Goal: Task Accomplishment & Management: Use online tool/utility

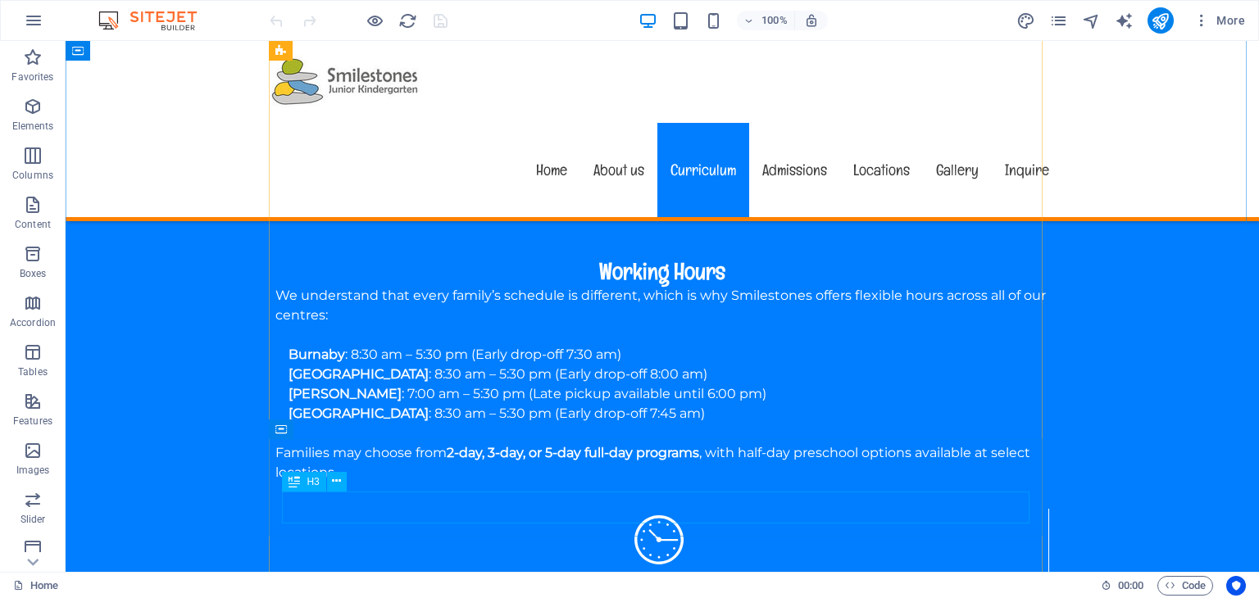
scroll to position [1885, 0]
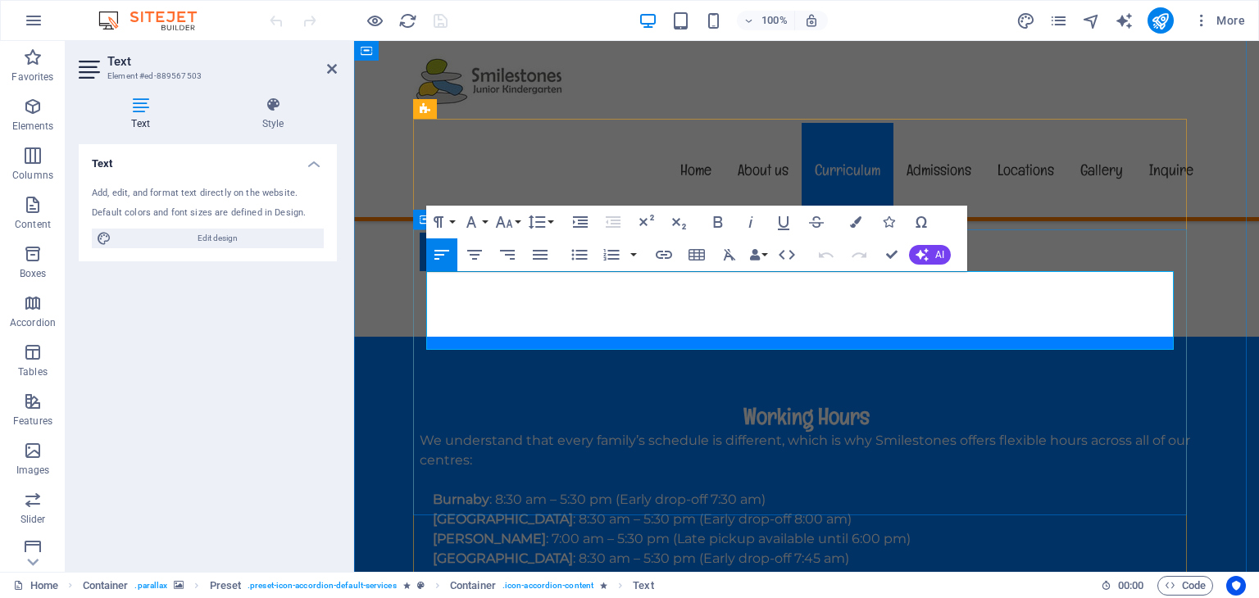
drag, startPoint x: 725, startPoint y: 340, endPoint x: 421, endPoint y: 275, distance: 310.1
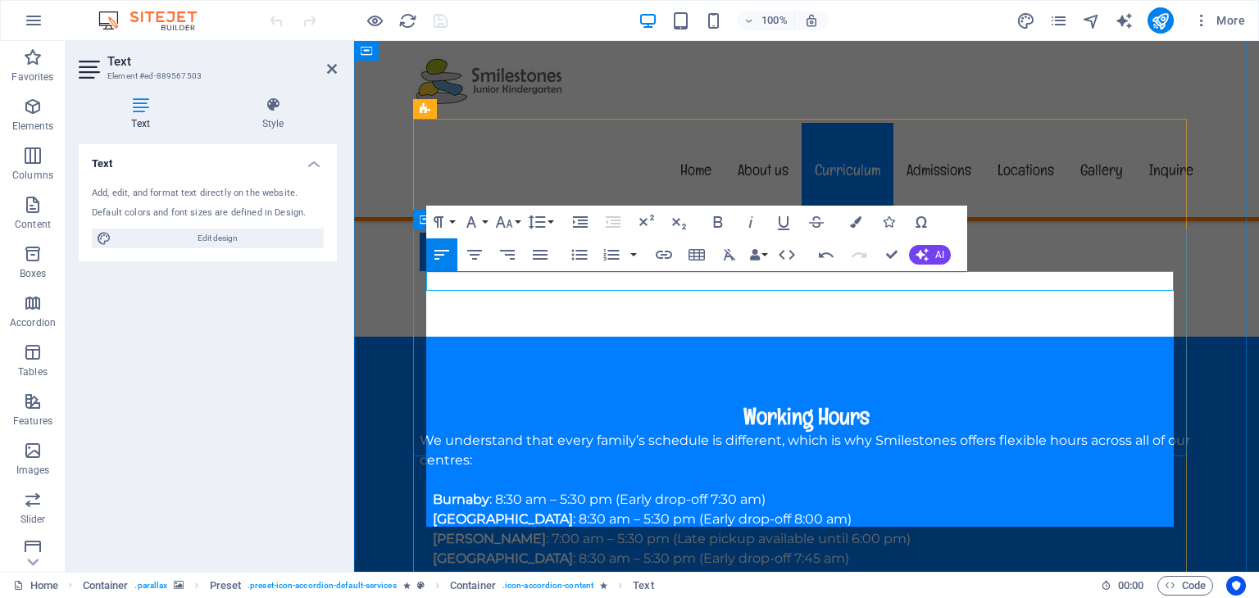
scroll to position [12153, 2]
drag, startPoint x: 676, startPoint y: 380, endPoint x: 420, endPoint y: 323, distance: 262.9
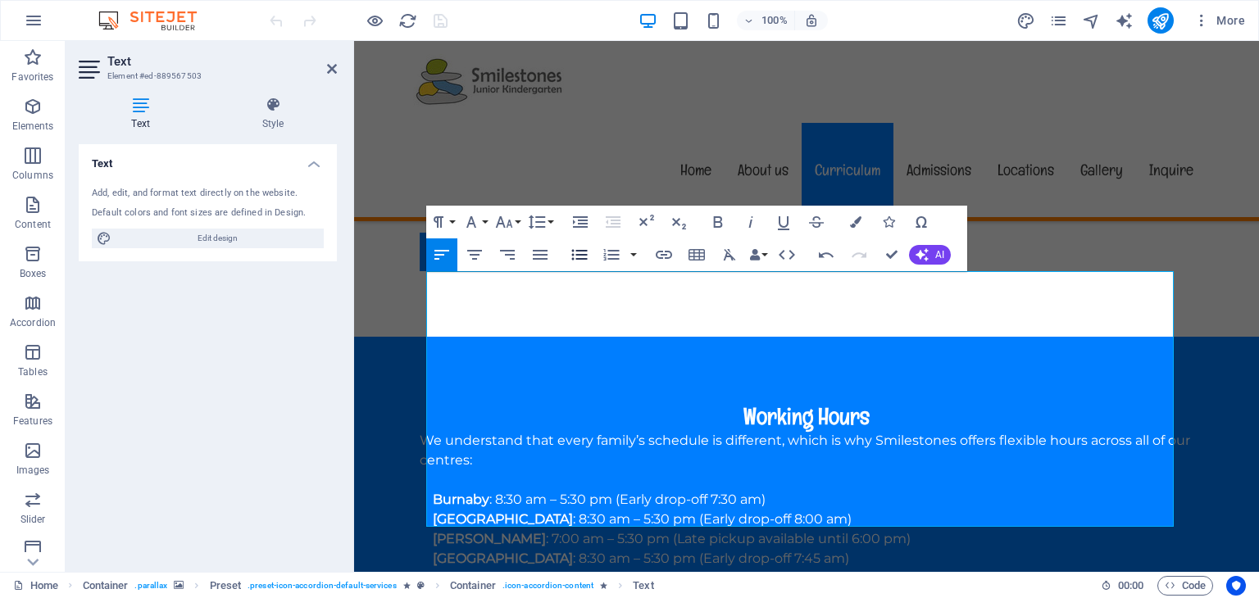
click at [574, 252] on icon "button" at bounding box center [580, 255] width 20 height 20
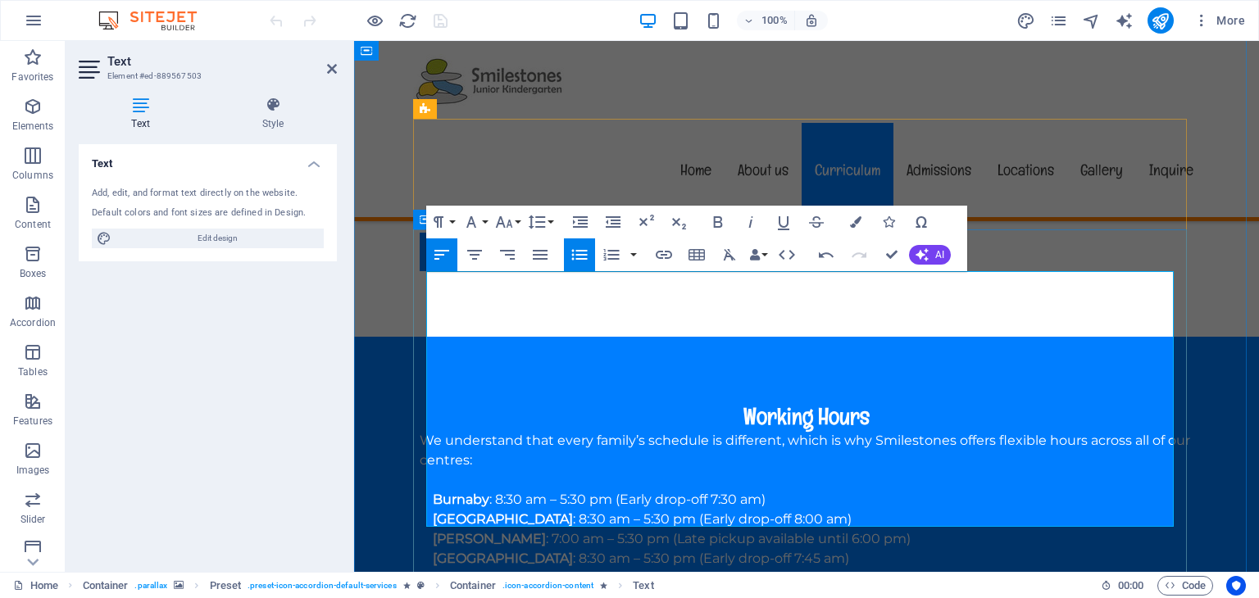
drag, startPoint x: 1042, startPoint y: 482, endPoint x: 416, endPoint y: 416, distance: 628.8
click at [579, 252] on icon "button" at bounding box center [580, 255] width 20 height 20
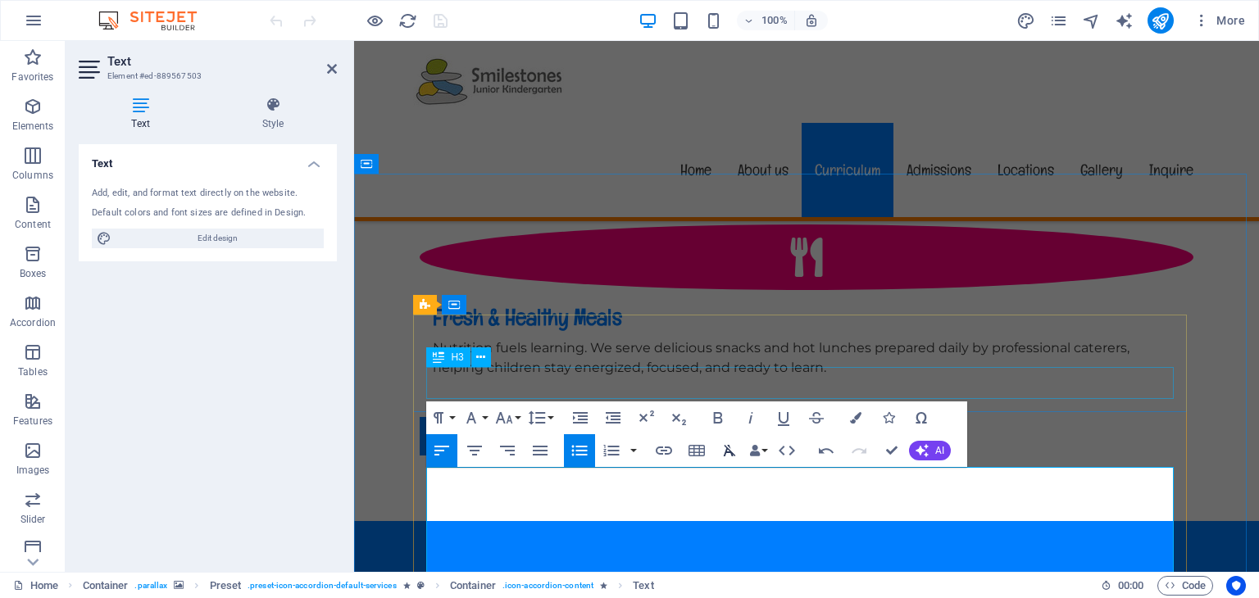
scroll to position [1721, 0]
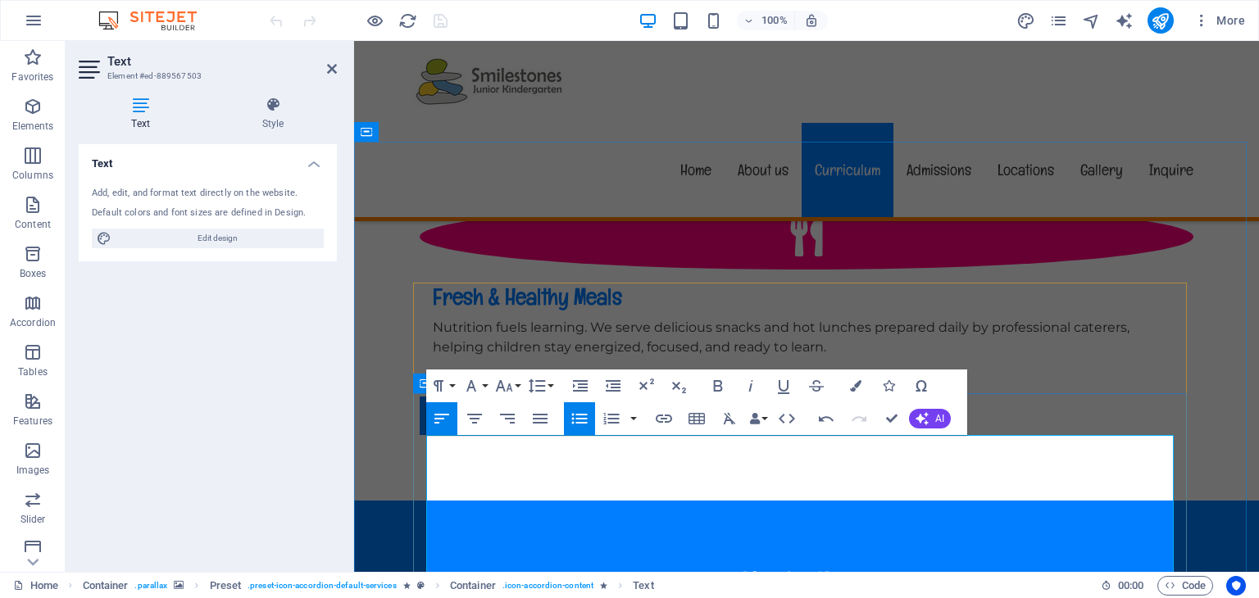
drag, startPoint x: 616, startPoint y: 446, endPoint x: 410, endPoint y: 446, distance: 206.5
drag, startPoint x: 599, startPoint y: 446, endPoint x: 429, endPoint y: 452, distance: 169.8
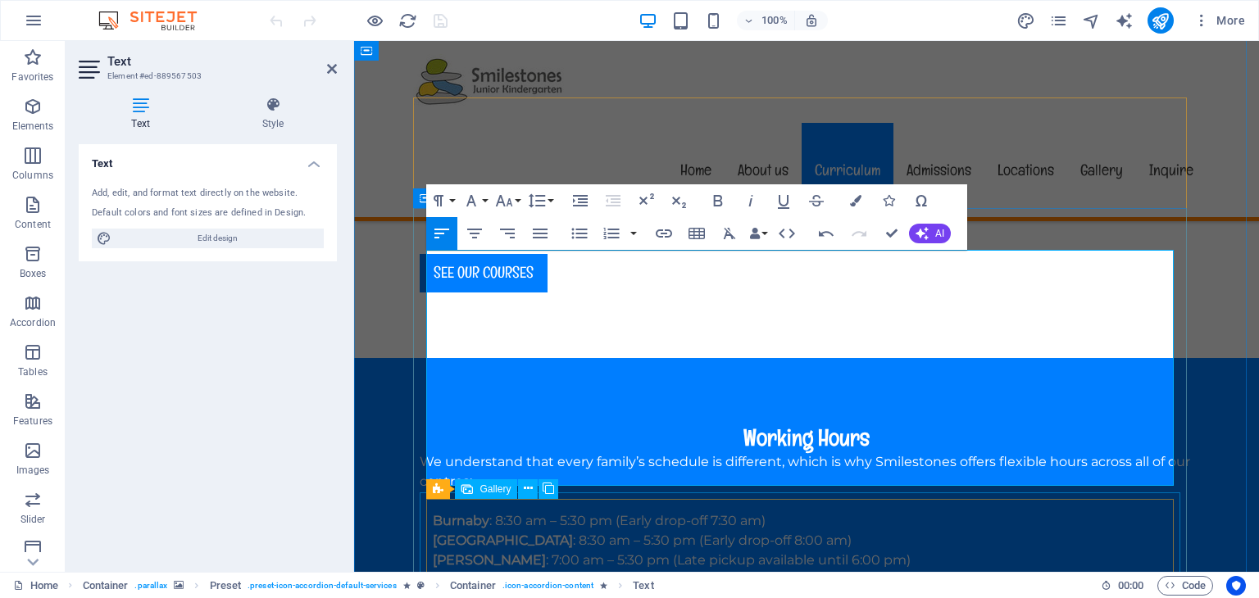
scroll to position [1967, 0]
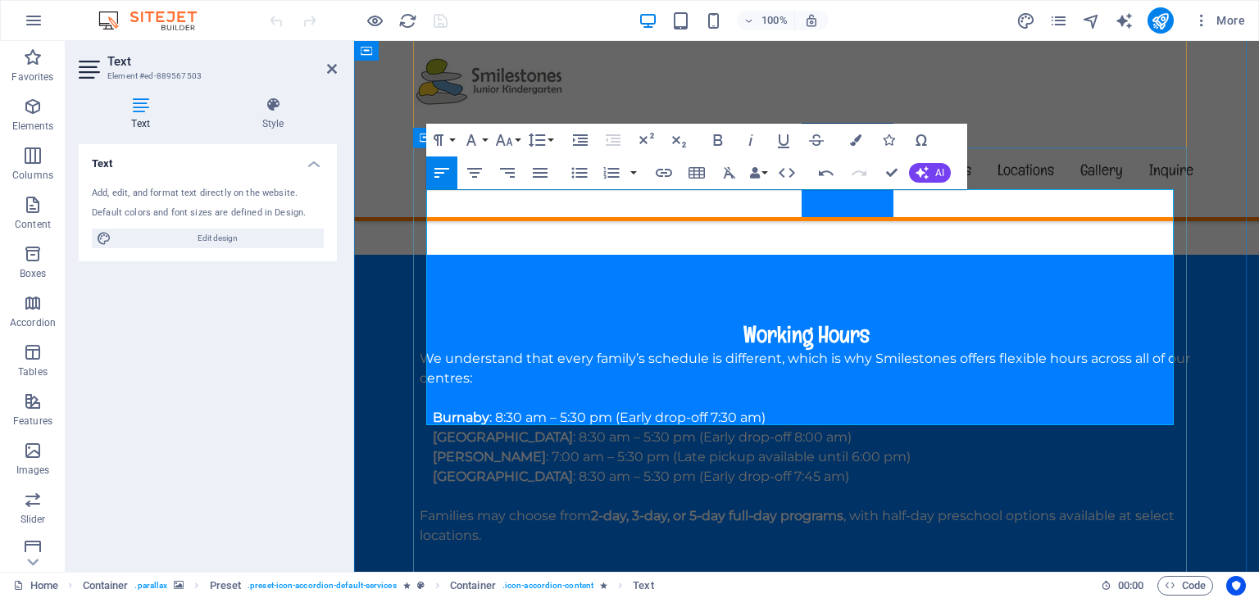
drag, startPoint x: 427, startPoint y: 296, endPoint x: 439, endPoint y: 295, distance: 12.3
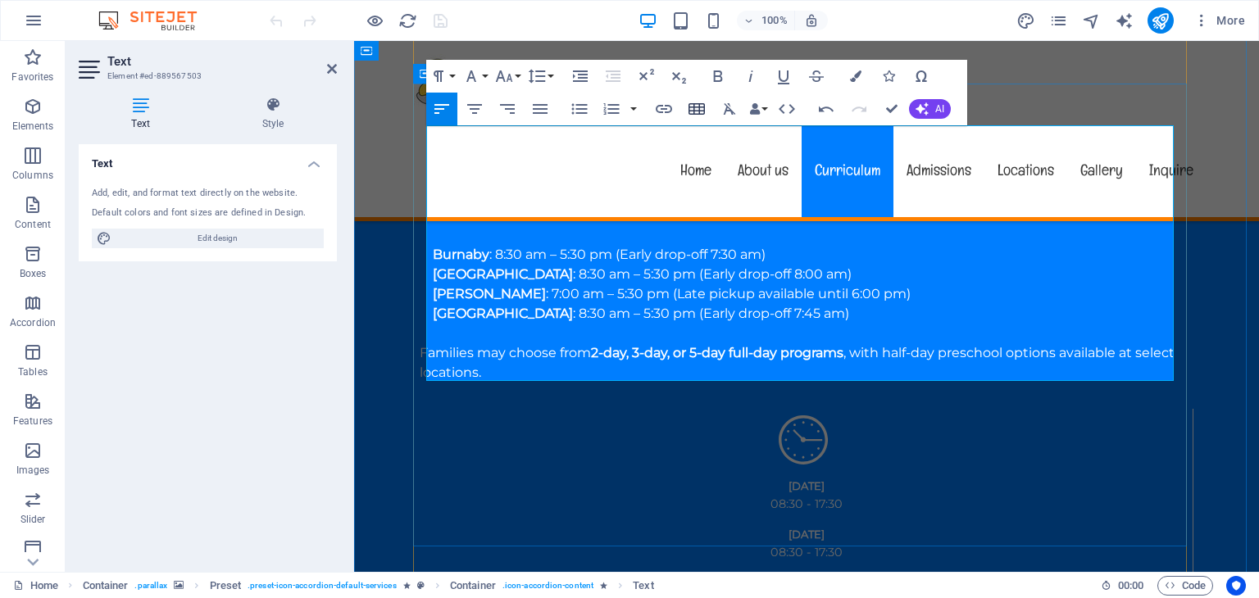
scroll to position [2131, 0]
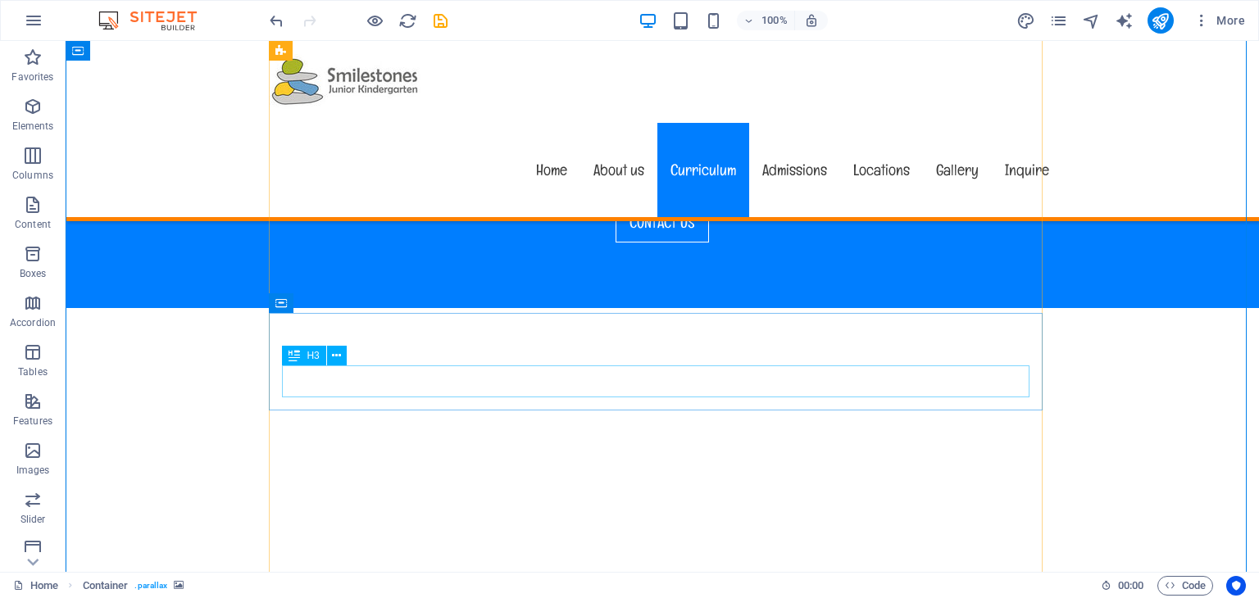
scroll to position [2787, 0]
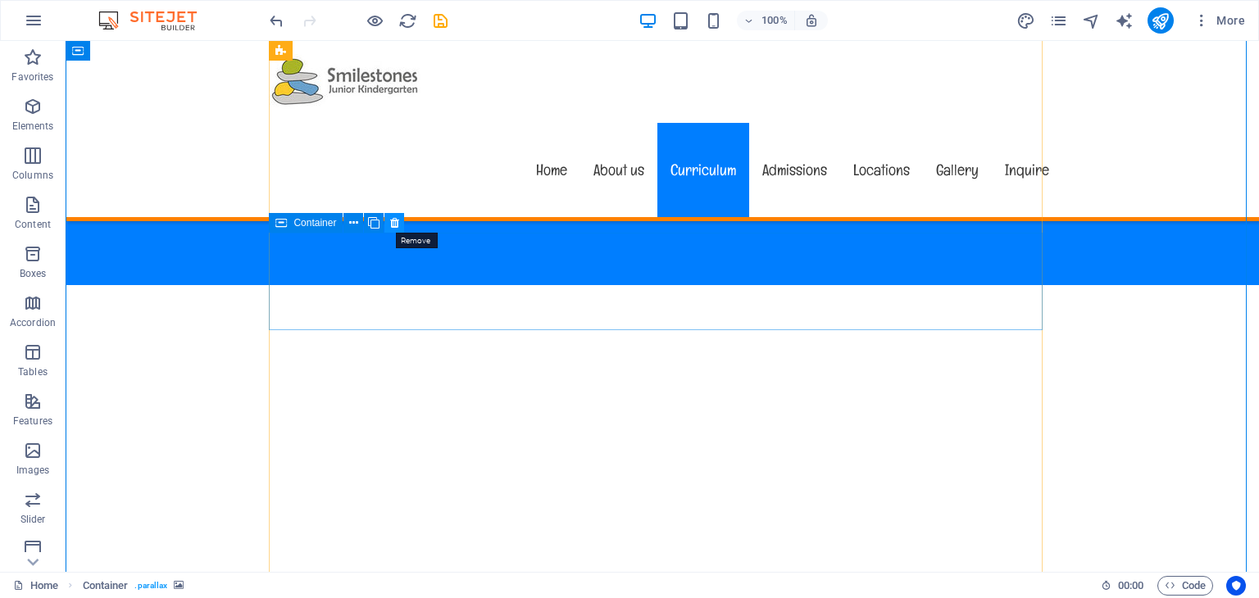
click at [393, 221] on icon at bounding box center [394, 223] width 9 height 17
drag, startPoint x: 393, startPoint y: 221, endPoint x: 512, endPoint y: 337, distance: 165.8
click at [393, 221] on icon at bounding box center [394, 223] width 9 height 17
click at [396, 225] on icon at bounding box center [394, 223] width 9 height 17
click at [397, 225] on icon at bounding box center [394, 223] width 9 height 17
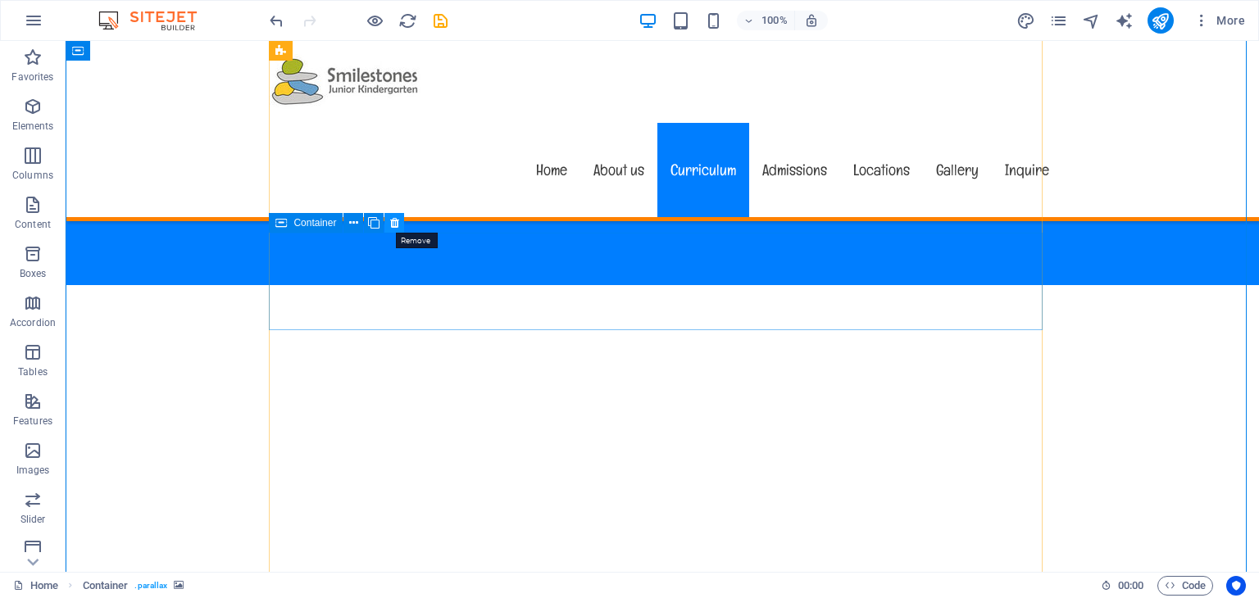
click at [393, 226] on icon at bounding box center [394, 223] width 9 height 17
click at [395, 220] on icon at bounding box center [394, 223] width 9 height 17
click at [395, 225] on icon at bounding box center [394, 223] width 9 height 17
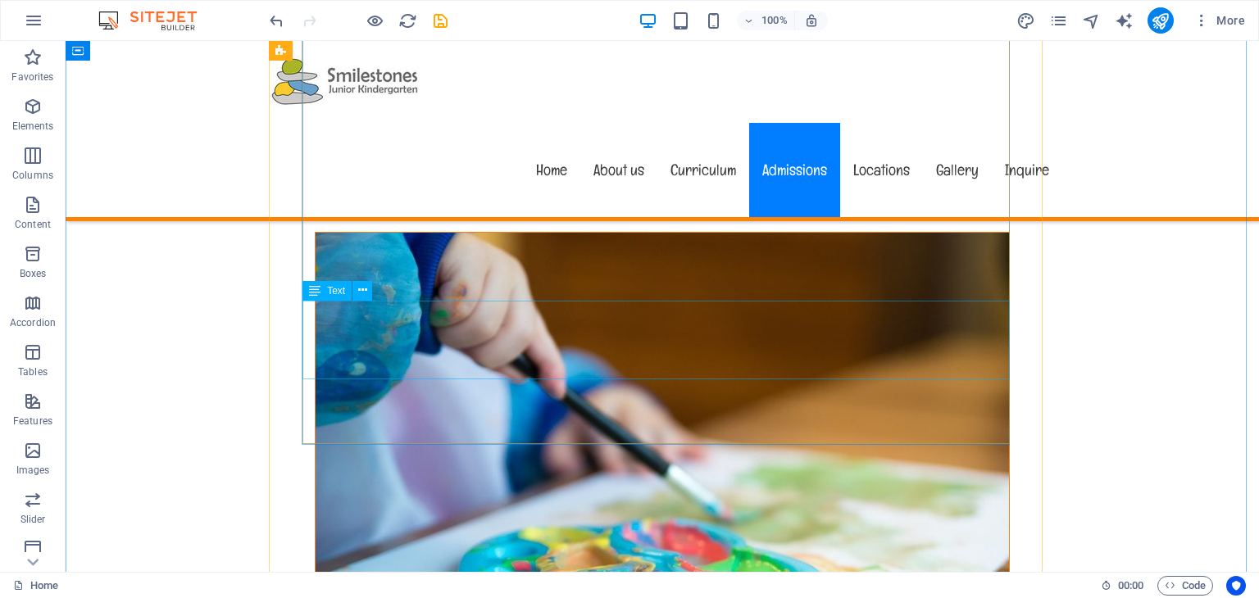
scroll to position [6311, 0]
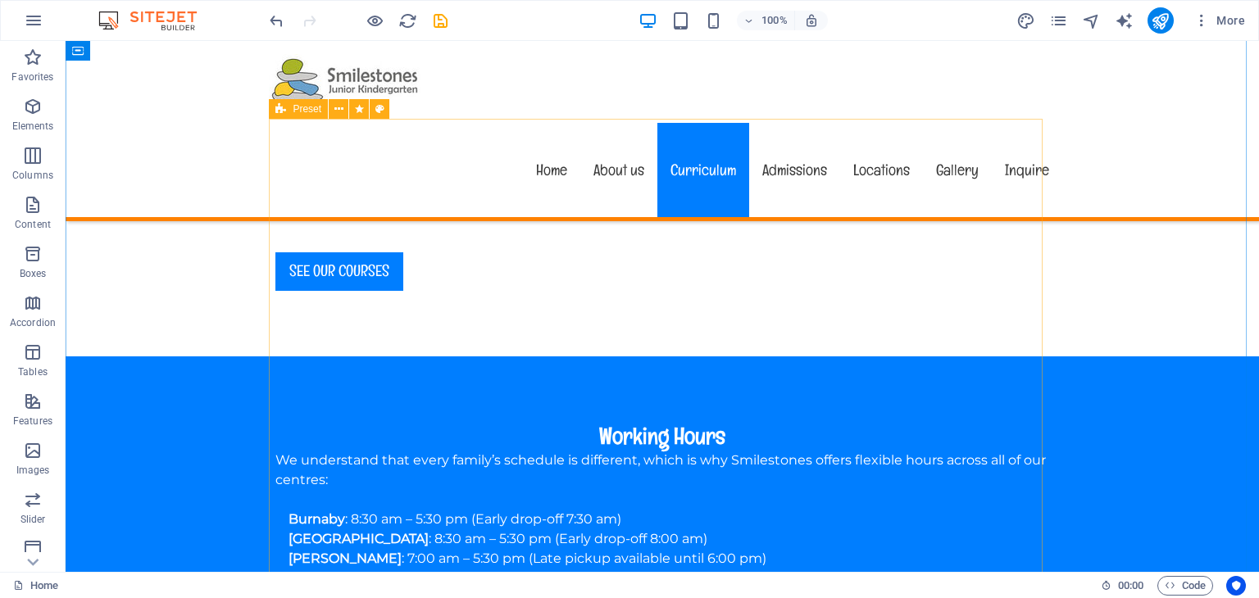
scroll to position [1721, 0]
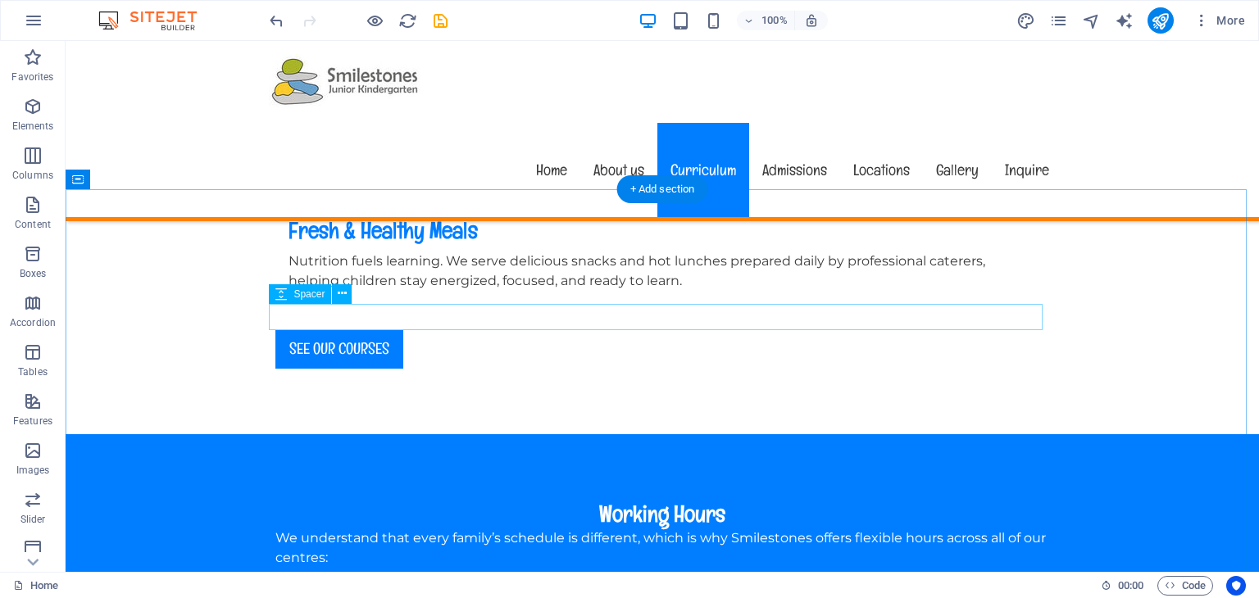
scroll to position [1639, 0]
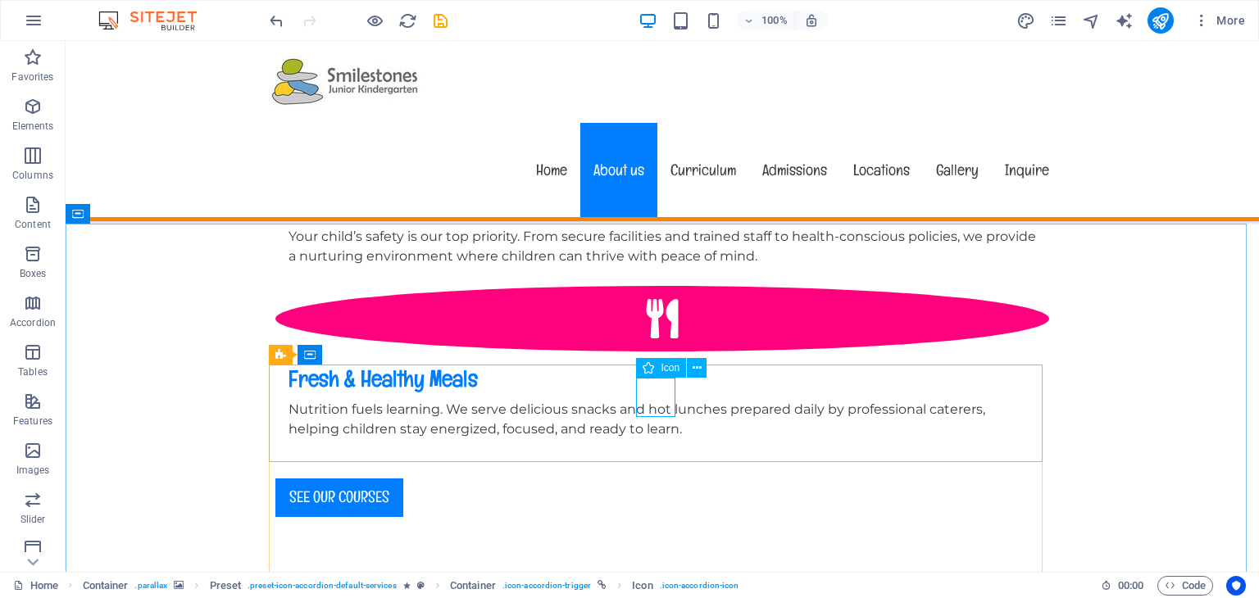
click at [668, 371] on span "Icon" at bounding box center [670, 368] width 19 height 10
click at [697, 367] on icon at bounding box center [697, 368] width 9 height 17
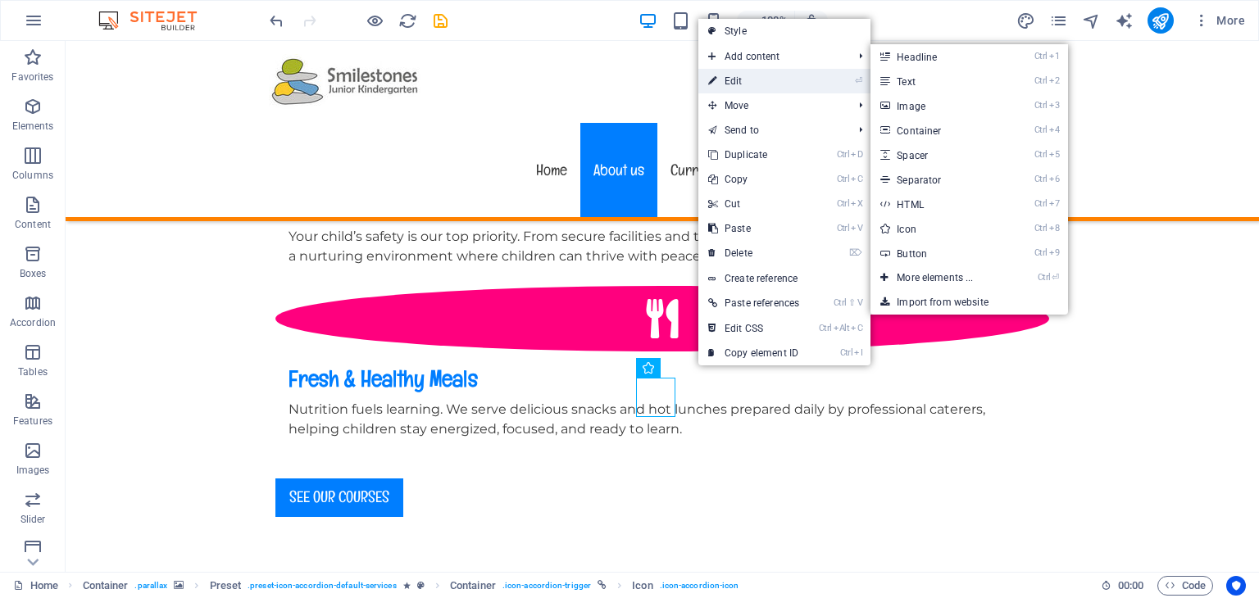
click at [761, 76] on link "⏎ Edit" at bounding box center [753, 81] width 111 height 25
select select "xMidYMid"
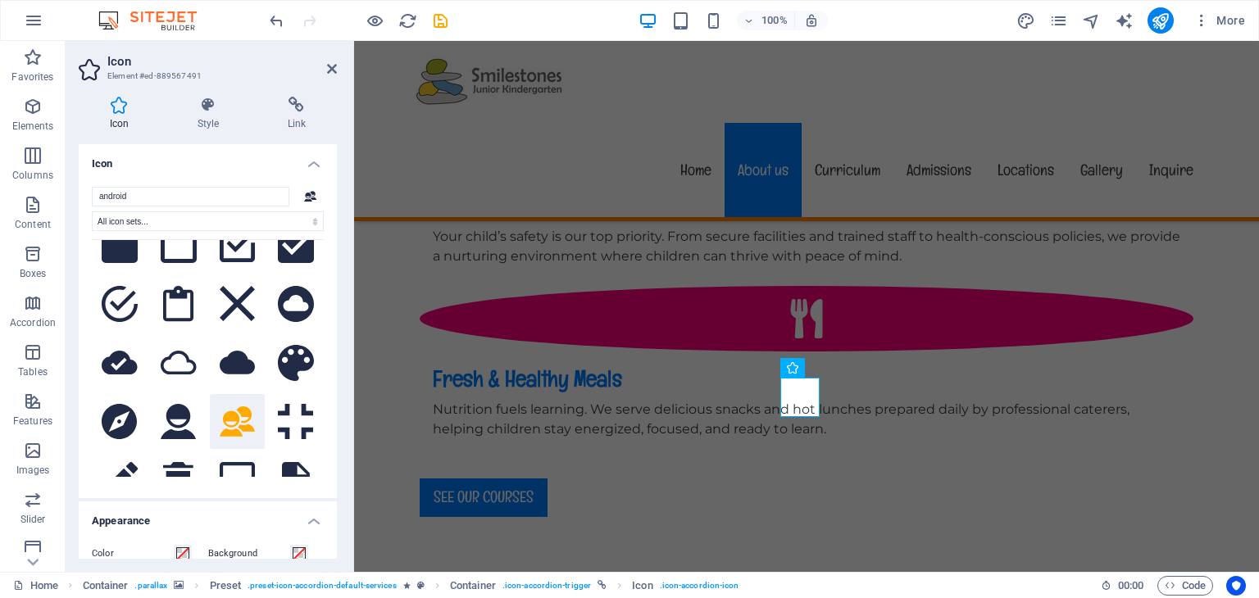
scroll to position [0, 0]
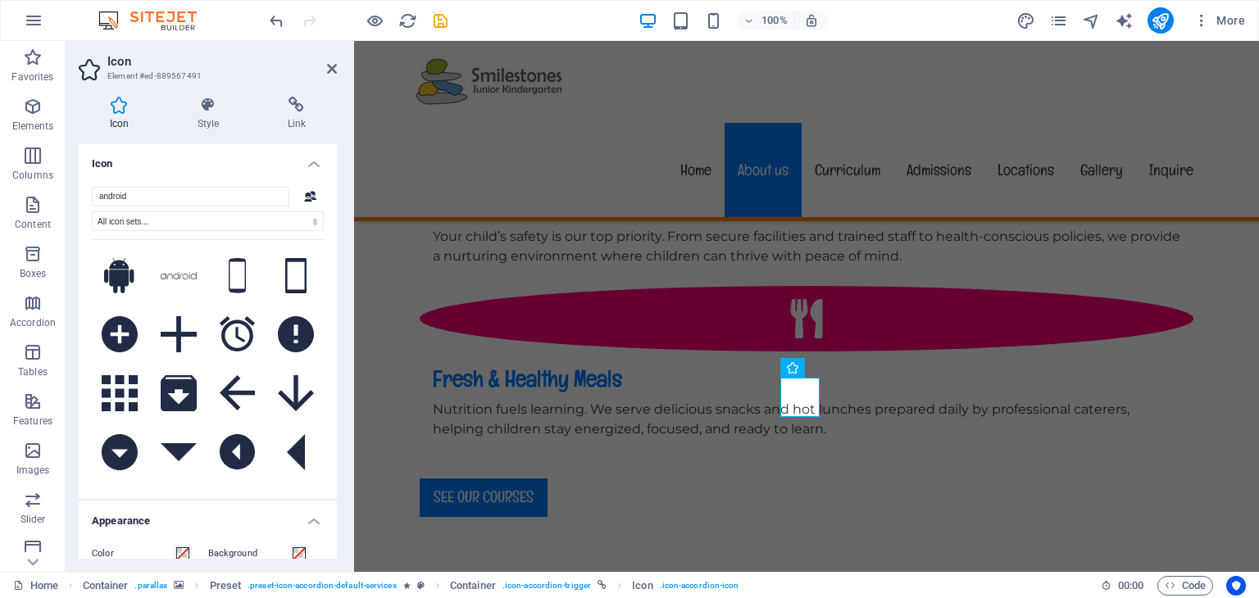
click at [305, 194] on icon at bounding box center [310, 196] width 13 height 11
click at [189, 216] on select "All icon sets... IcoFont Ionicons FontAwesome Brands FontAwesome Duotone FontAw…" at bounding box center [208, 221] width 232 height 20
click at [92, 211] on select "All icon sets... IcoFont Ionicons FontAwesome Brands FontAwesome Duotone FontAw…" at bounding box center [208, 221] width 232 height 20
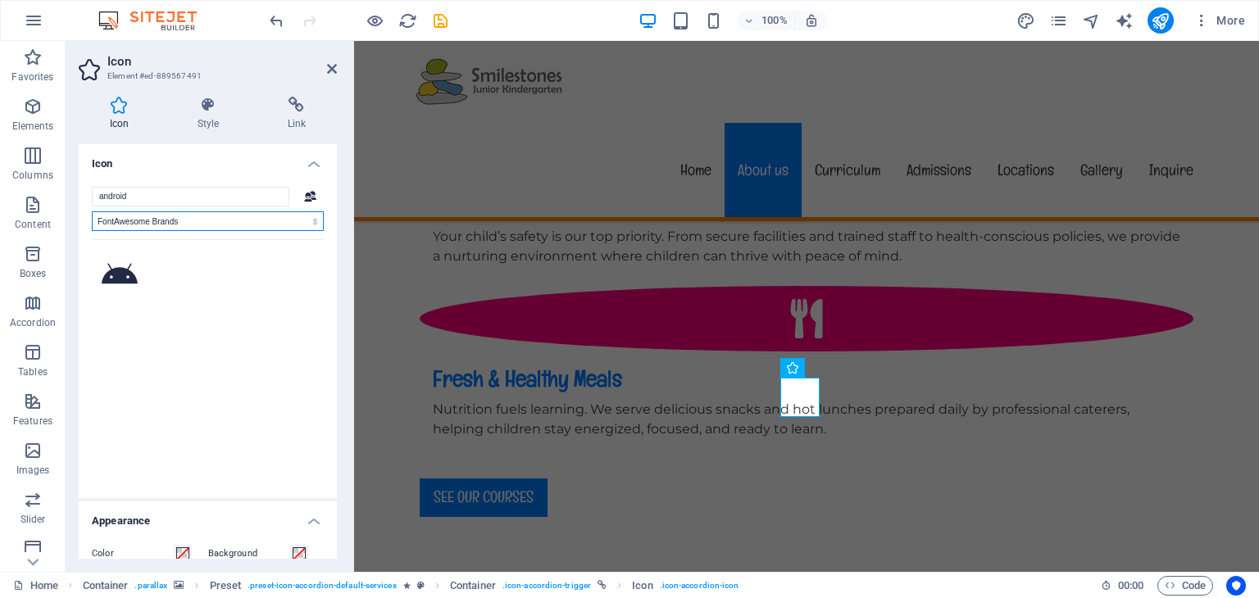
click at [213, 211] on select "All icon sets... IcoFont Ionicons FontAwesome Brands FontAwesome Duotone FontAw…" at bounding box center [208, 221] width 232 height 20
click at [92, 211] on select "All icon sets... IcoFont Ionicons FontAwesome Brands FontAwesome Duotone FontAw…" at bounding box center [208, 221] width 232 height 20
drag, startPoint x: 203, startPoint y: 216, endPoint x: 201, endPoint y: 224, distance: 8.6
click at [203, 216] on select "All icon sets... IcoFont Ionicons FontAwesome Brands FontAwesome Duotone FontAw…" at bounding box center [208, 221] width 232 height 20
select select "font-awesome-thin"
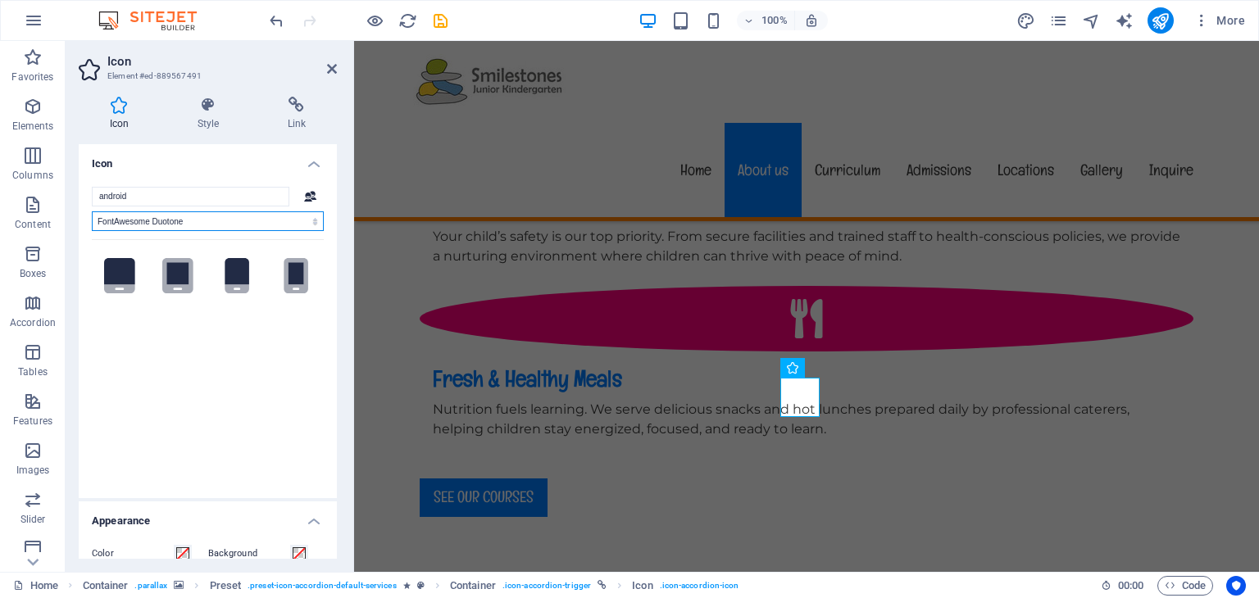
click at [92, 211] on select "All icon sets... IcoFont Ionicons FontAwesome Brands FontAwesome Duotone FontAw…" at bounding box center [208, 221] width 232 height 20
click at [234, 211] on select "All icon sets... IcoFont Ionicons FontAwesome Brands FontAwesome Duotone FontAw…" at bounding box center [208, 221] width 232 height 20
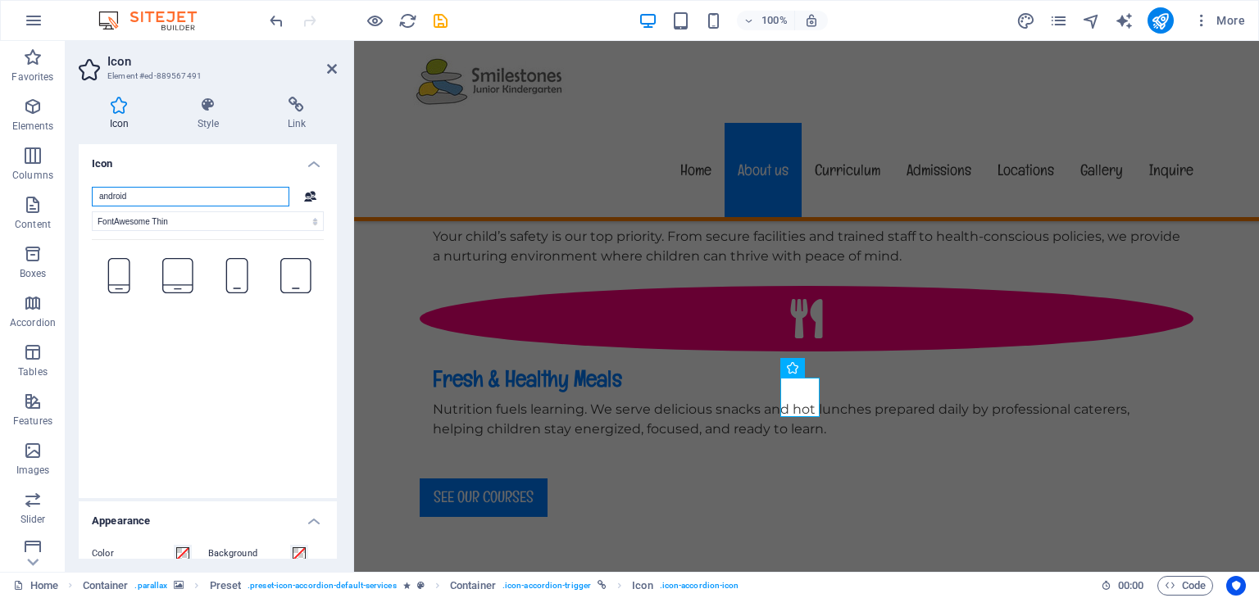
drag, startPoint x: 160, startPoint y: 187, endPoint x: 157, endPoint y: 201, distance: 14.3
click at [159, 187] on input "android" at bounding box center [191, 197] width 198 height 20
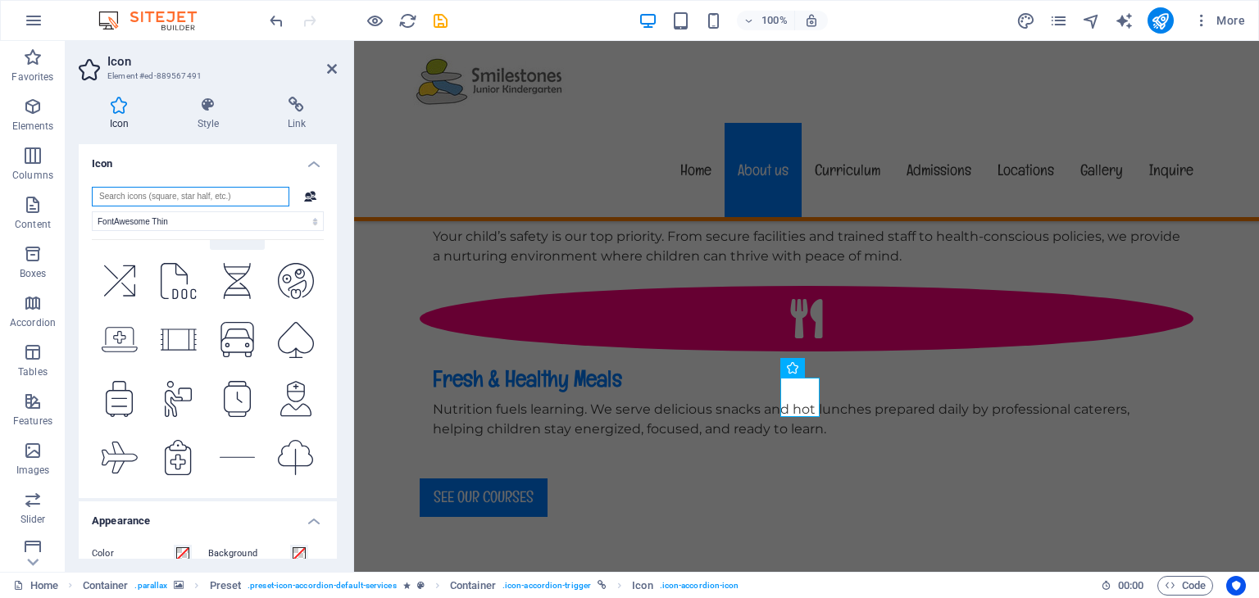
scroll to position [82, 0]
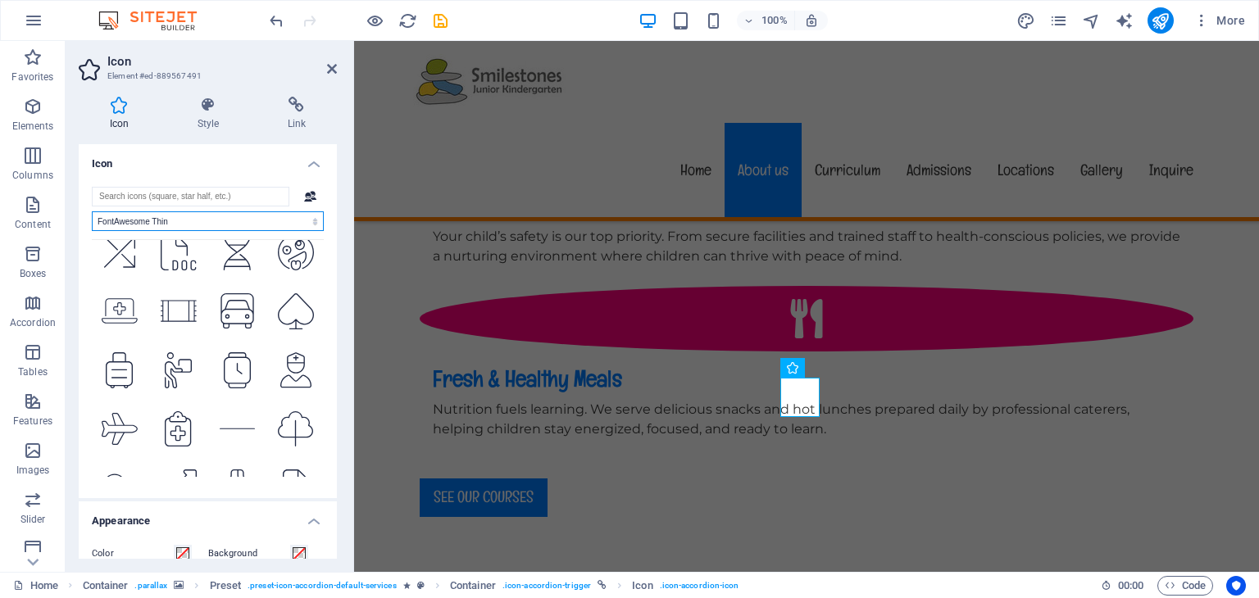
click at [210, 221] on select "All icon sets... IcoFont Ionicons FontAwesome Brands FontAwesome Duotone FontAw…" at bounding box center [208, 221] width 232 height 20
click at [92, 211] on select "All icon sets... IcoFont Ionicons FontAwesome Brands FontAwesome Duotone FontAw…" at bounding box center [208, 221] width 232 height 20
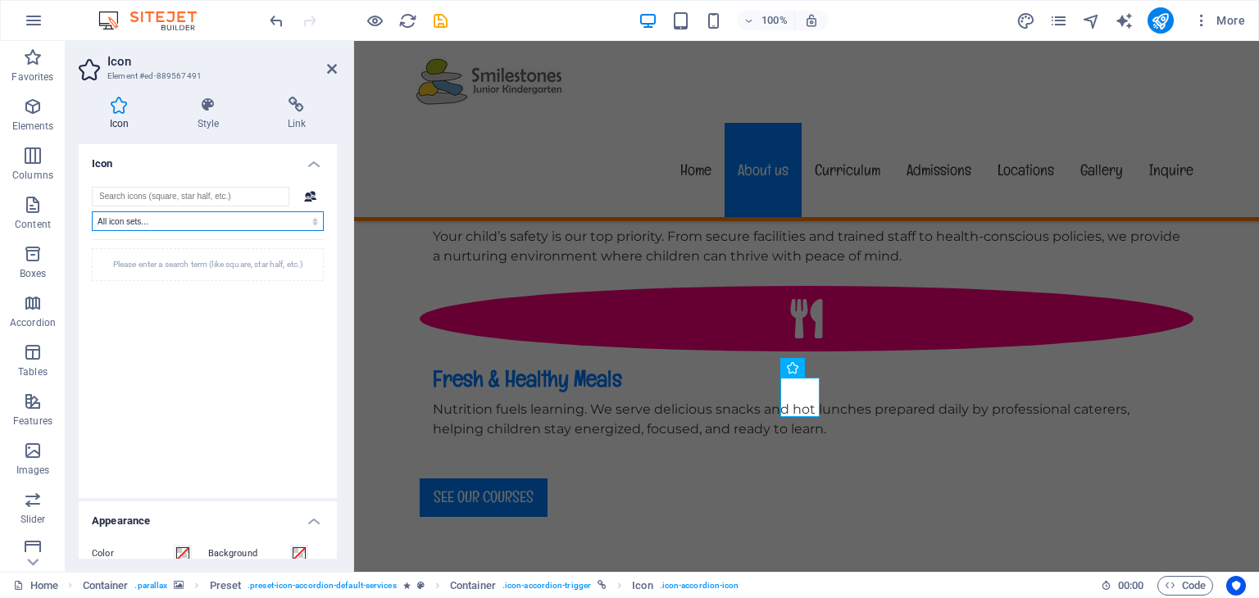
click at [188, 229] on select "All icon sets... IcoFont Ionicons FontAwesome Brands FontAwesome Duotone FontAw…" at bounding box center [208, 221] width 232 height 20
select select "icofont"
click at [92, 211] on select "All icon sets... IcoFont Ionicons FontAwesome Brands FontAwesome Duotone FontAw…" at bounding box center [208, 221] width 232 height 20
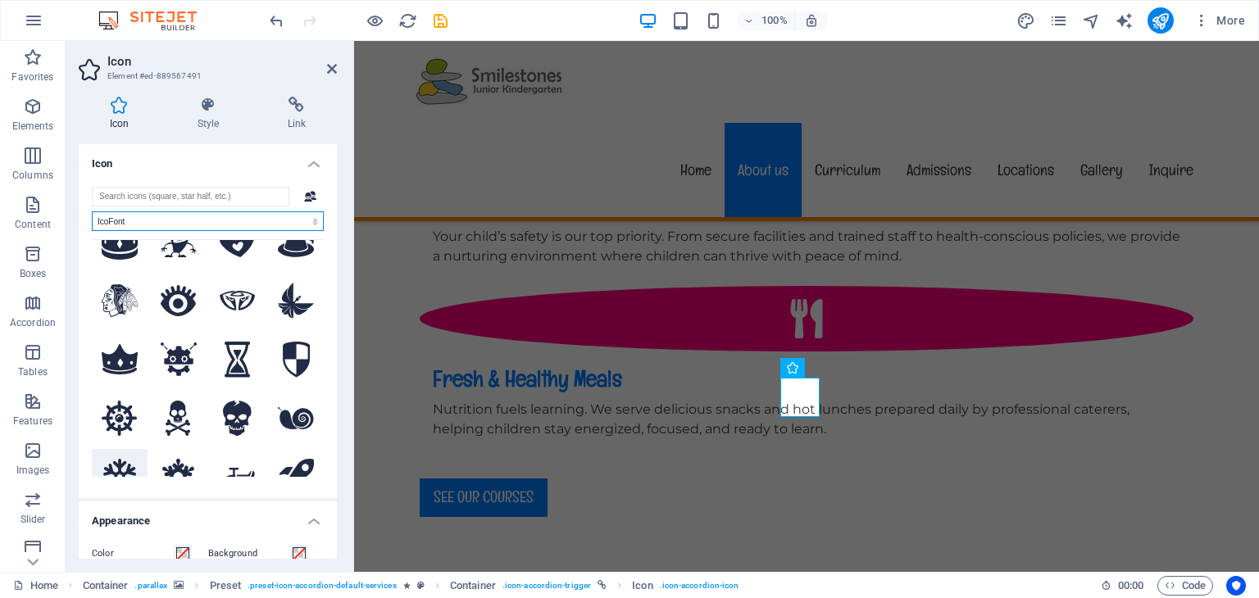
scroll to position [492, 0]
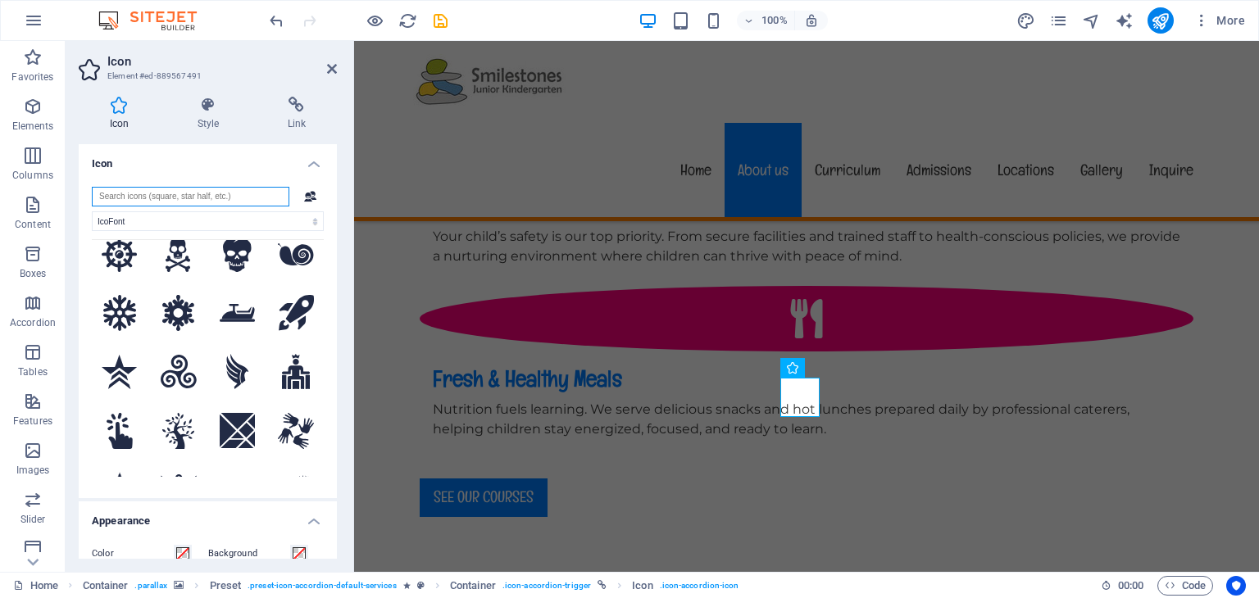
click at [157, 196] on input "search" at bounding box center [191, 197] width 198 height 20
click at [292, 413] on icon at bounding box center [296, 431] width 36 height 36
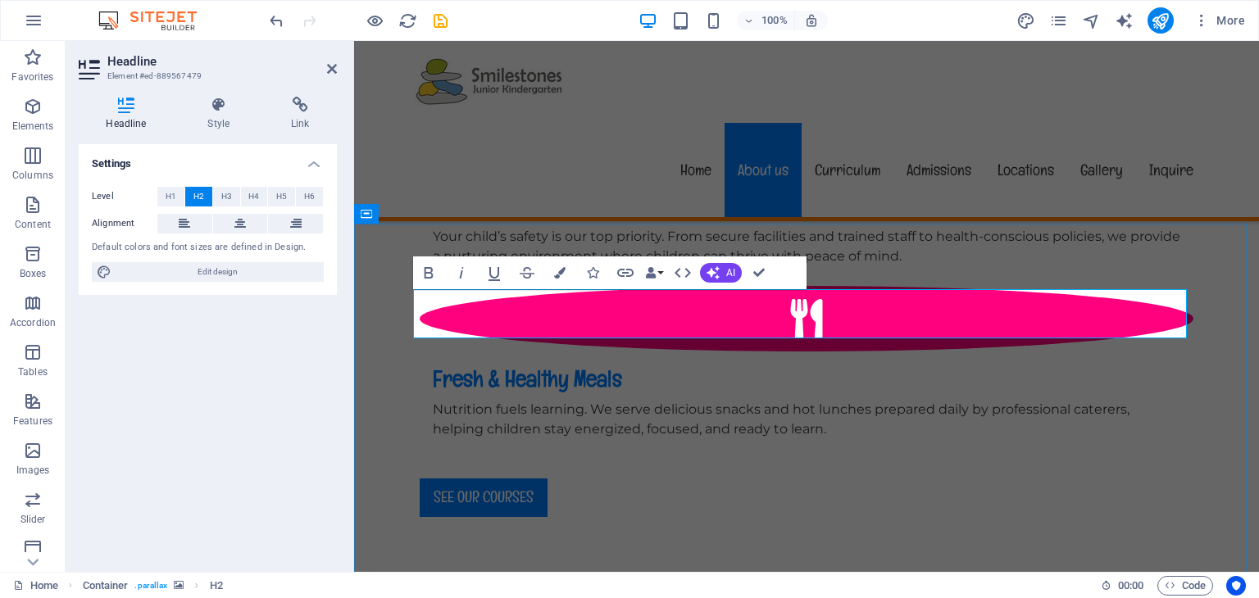
drag, startPoint x: 461, startPoint y: 320, endPoint x: 407, endPoint y: 323, distance: 53.4
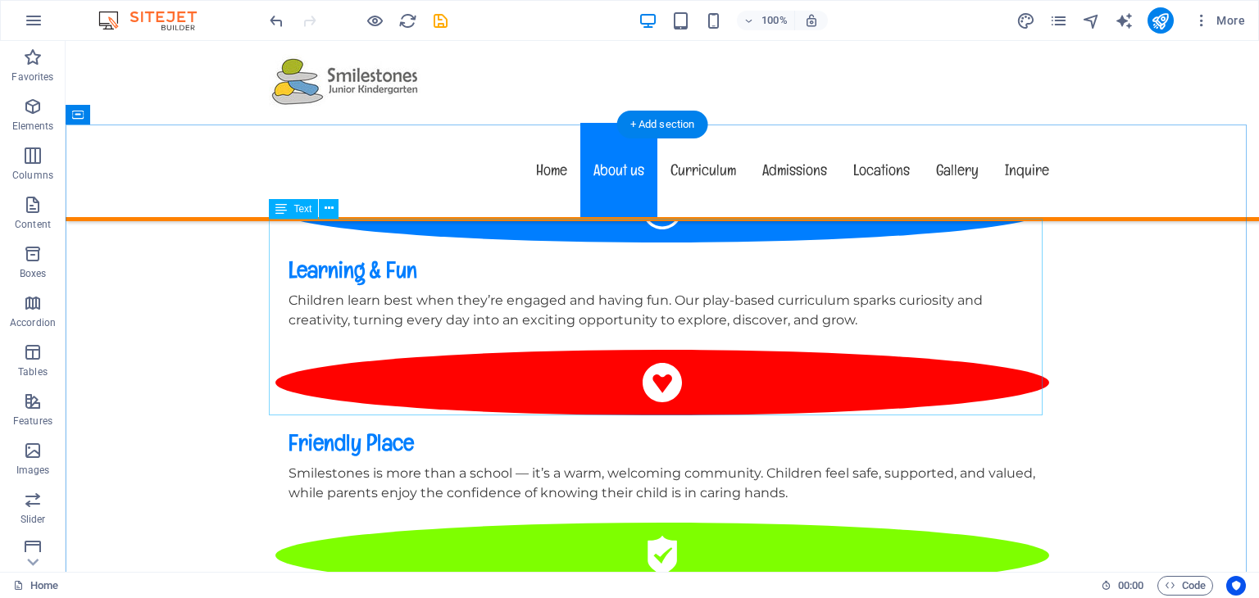
scroll to position [984, 0]
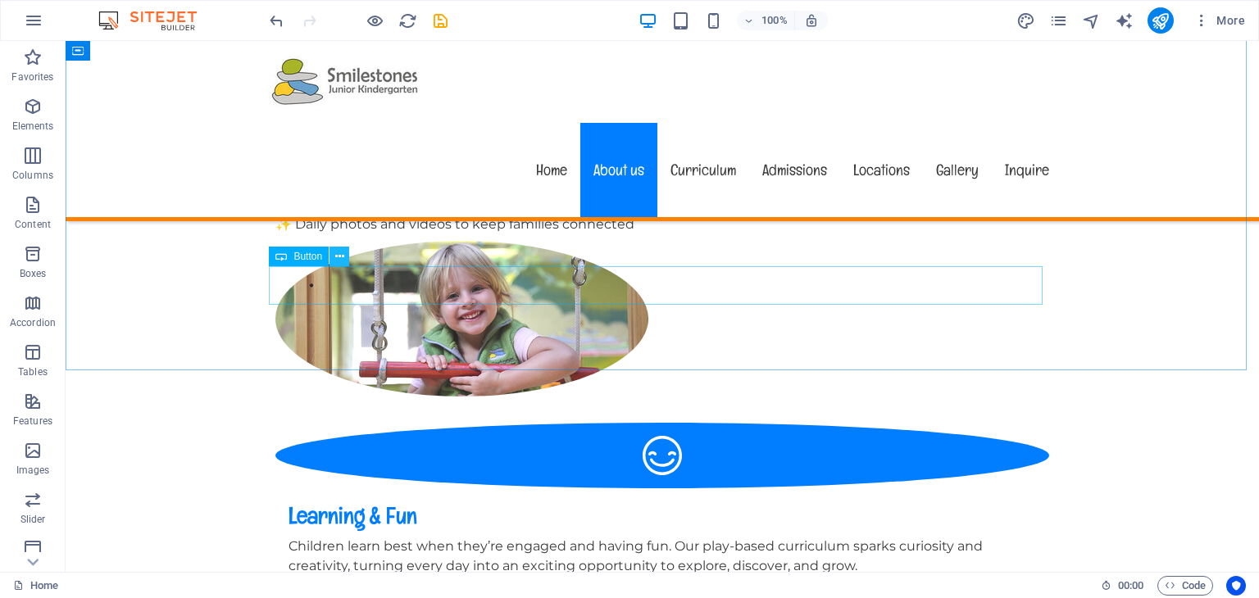
click at [344, 258] on button at bounding box center [339, 257] width 20 height 20
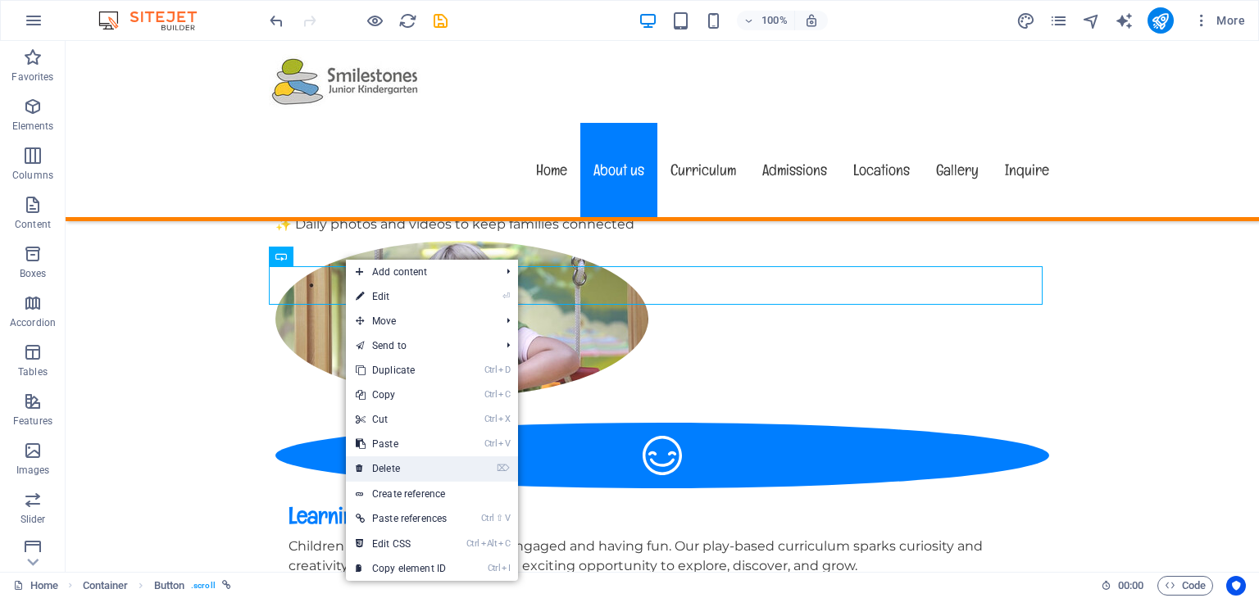
drag, startPoint x: 390, startPoint y: 473, endPoint x: 327, endPoint y: 424, distance: 80.0
click at [390, 473] on link "⌦ Delete" at bounding box center [401, 469] width 111 height 25
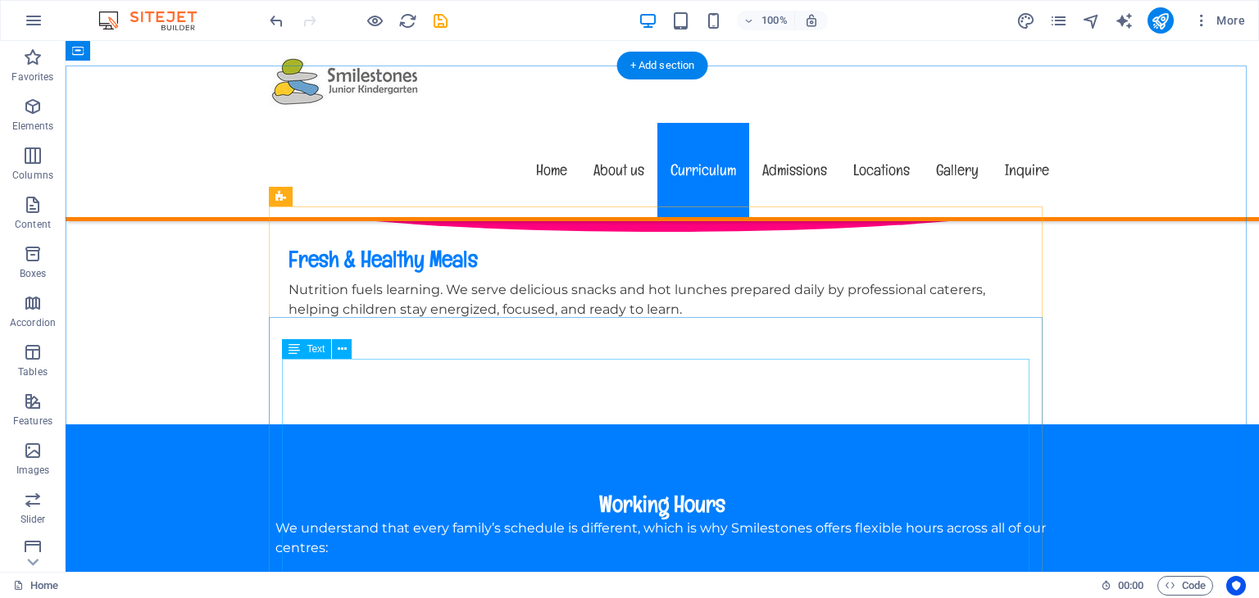
scroll to position [1721, 0]
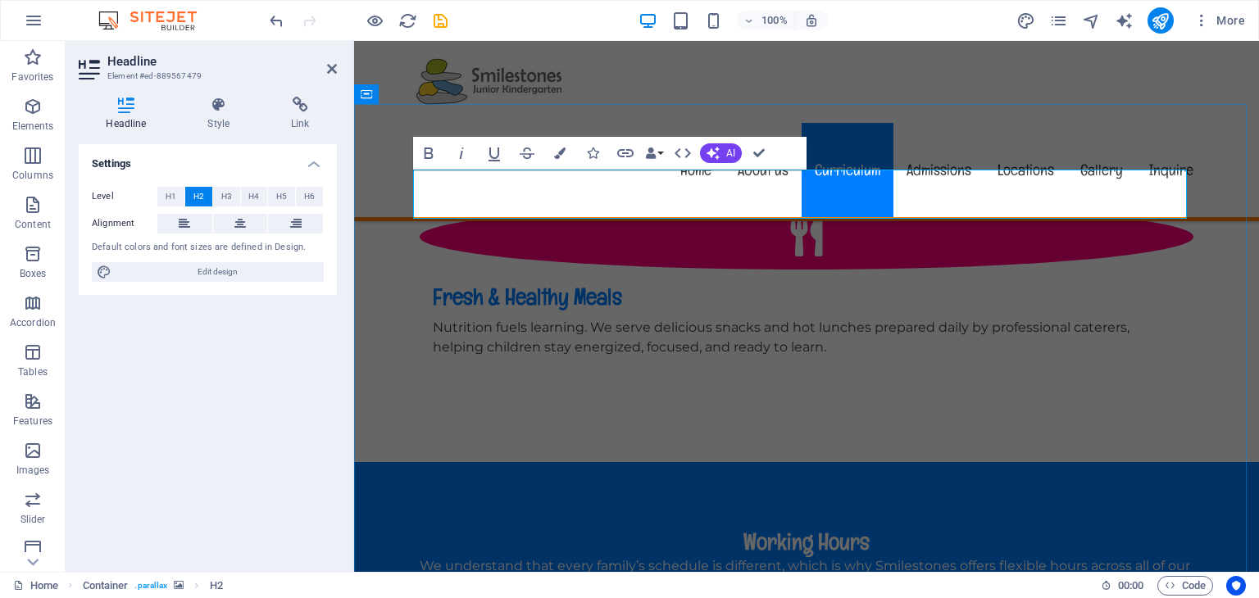
drag, startPoint x: 462, startPoint y: 200, endPoint x: 548, endPoint y: 215, distance: 87.3
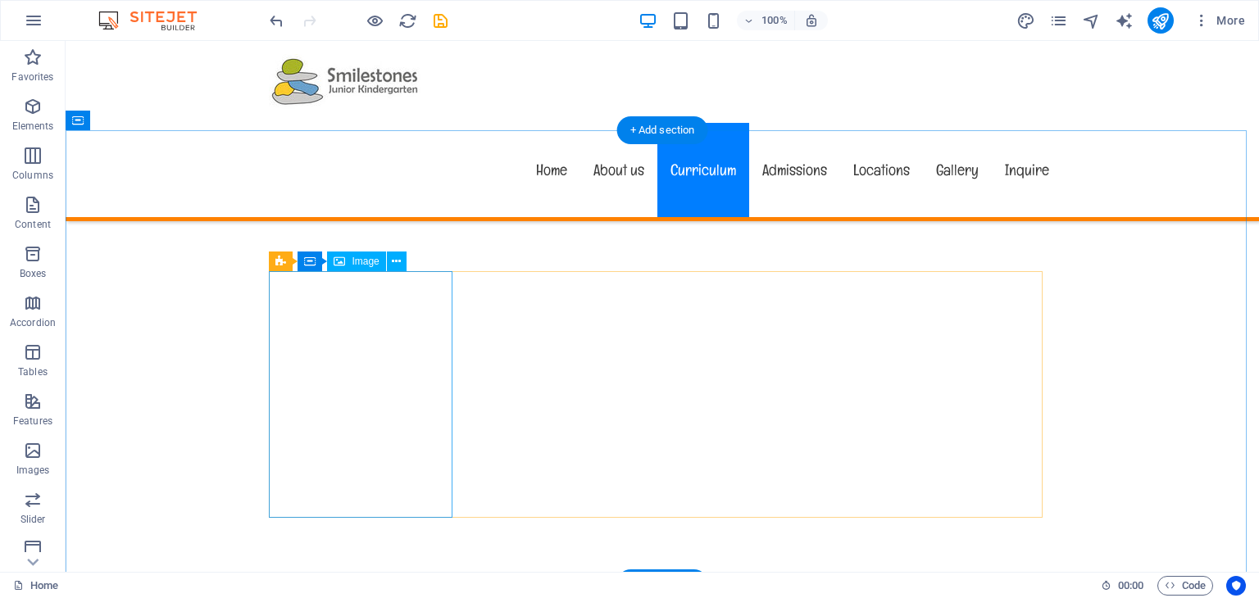
scroll to position [2869, 0]
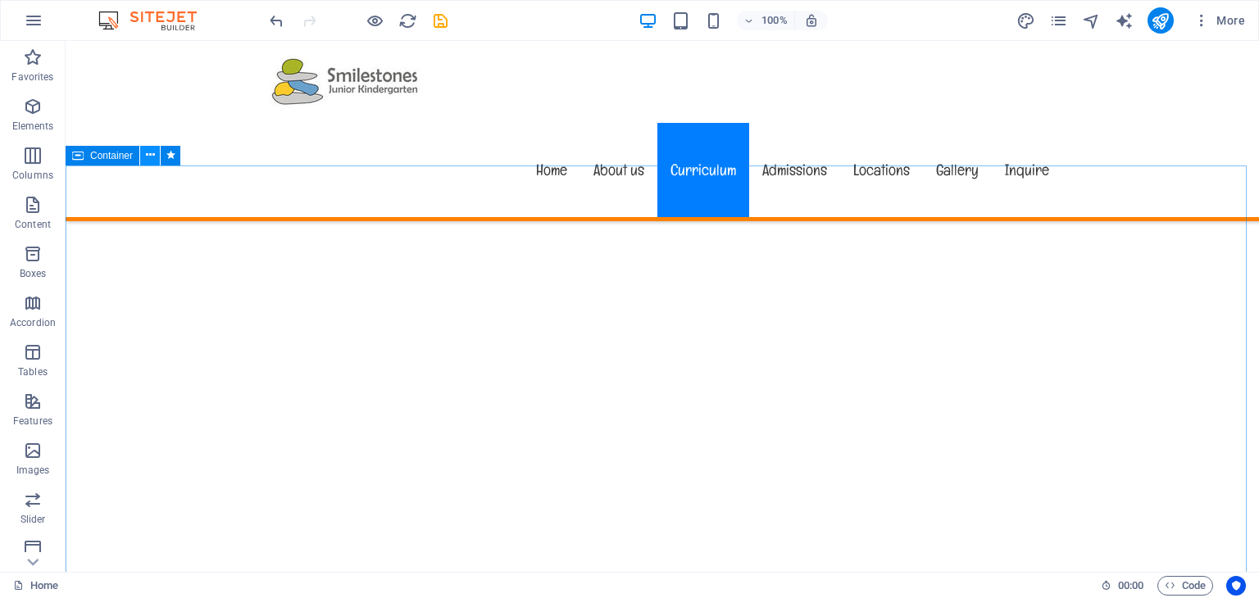
click at [152, 153] on icon at bounding box center [150, 155] width 9 height 17
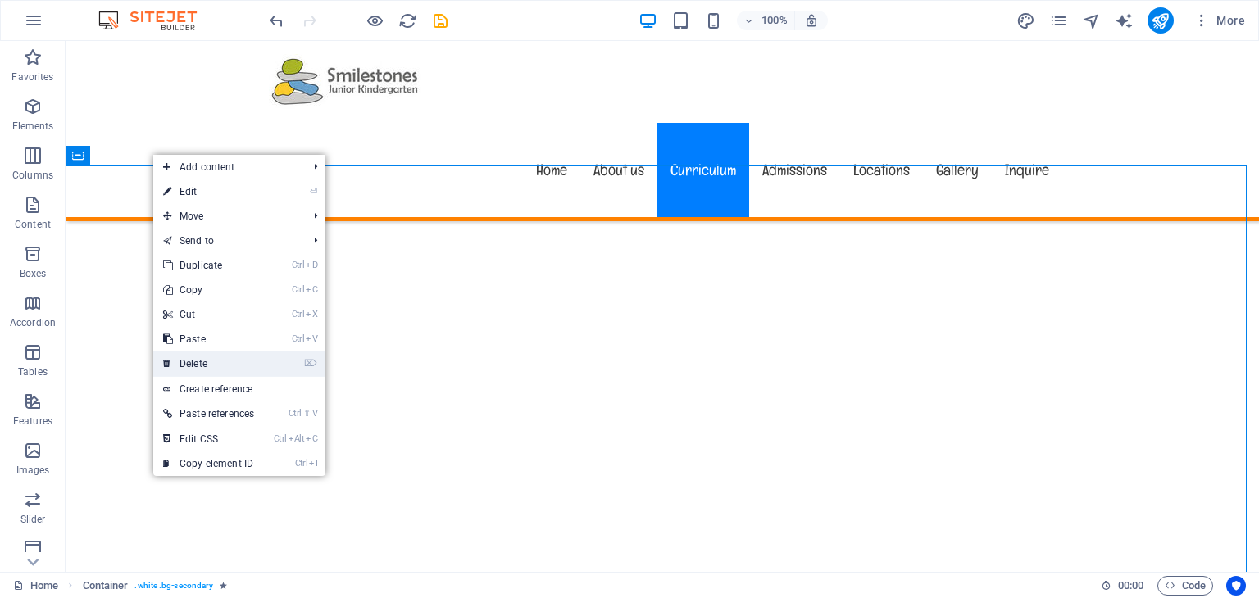
click at [199, 360] on link "⌦ Delete" at bounding box center [208, 364] width 111 height 25
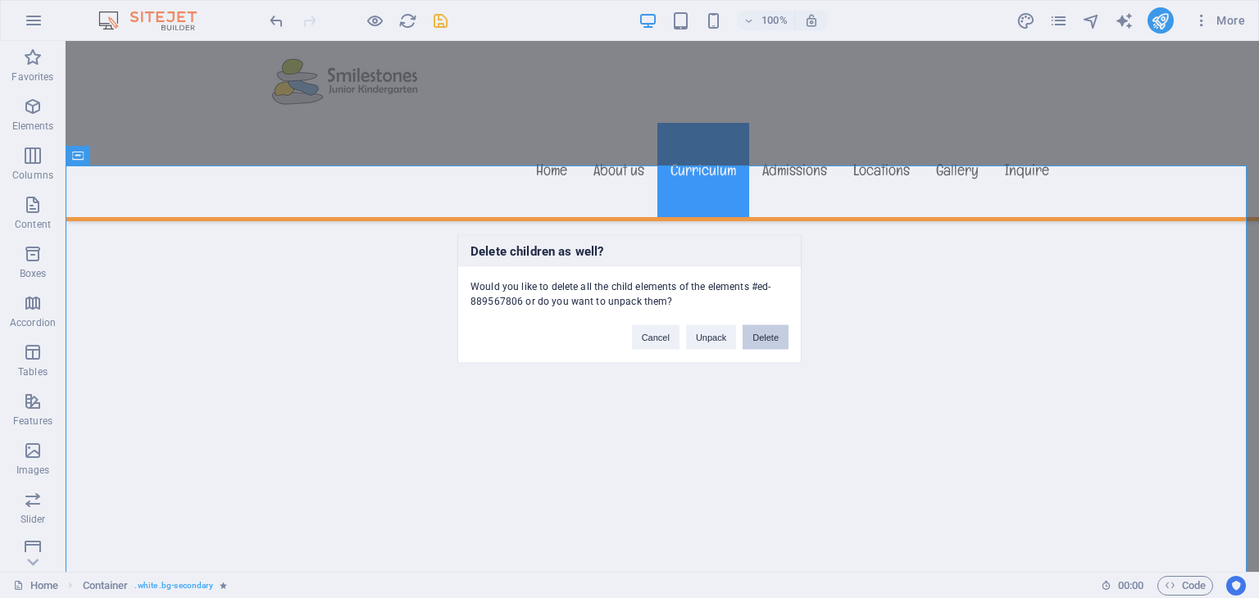
drag, startPoint x: 765, startPoint y: 337, endPoint x: 697, endPoint y: 291, distance: 81.4
click at [765, 337] on button "Delete" at bounding box center [766, 337] width 46 height 25
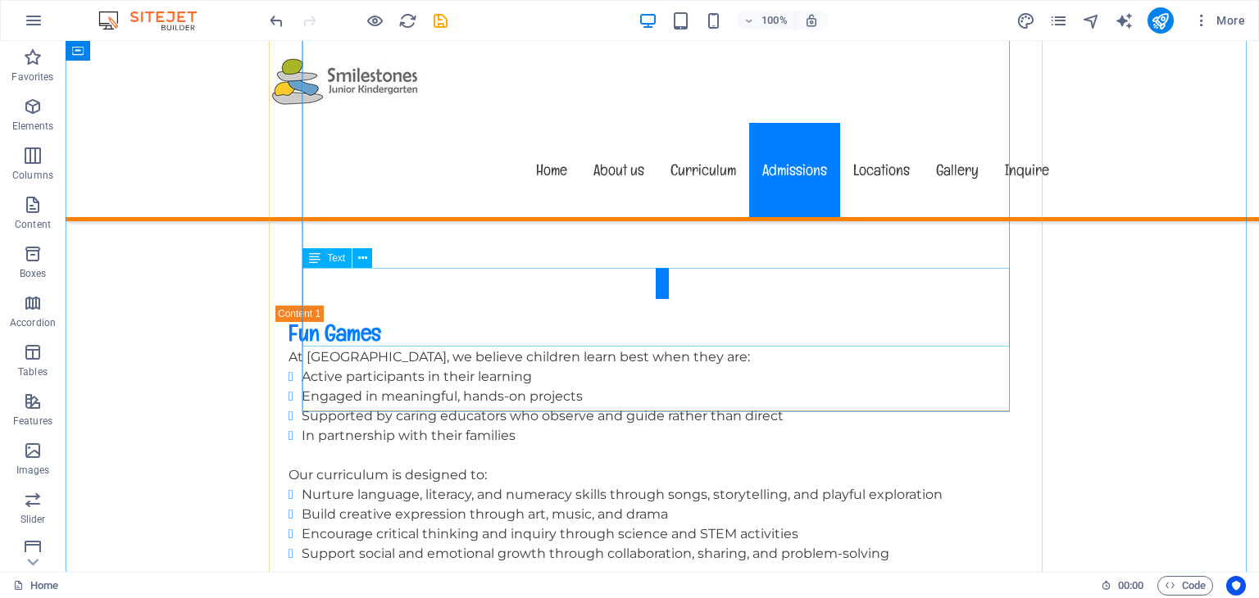
scroll to position [3360, 0]
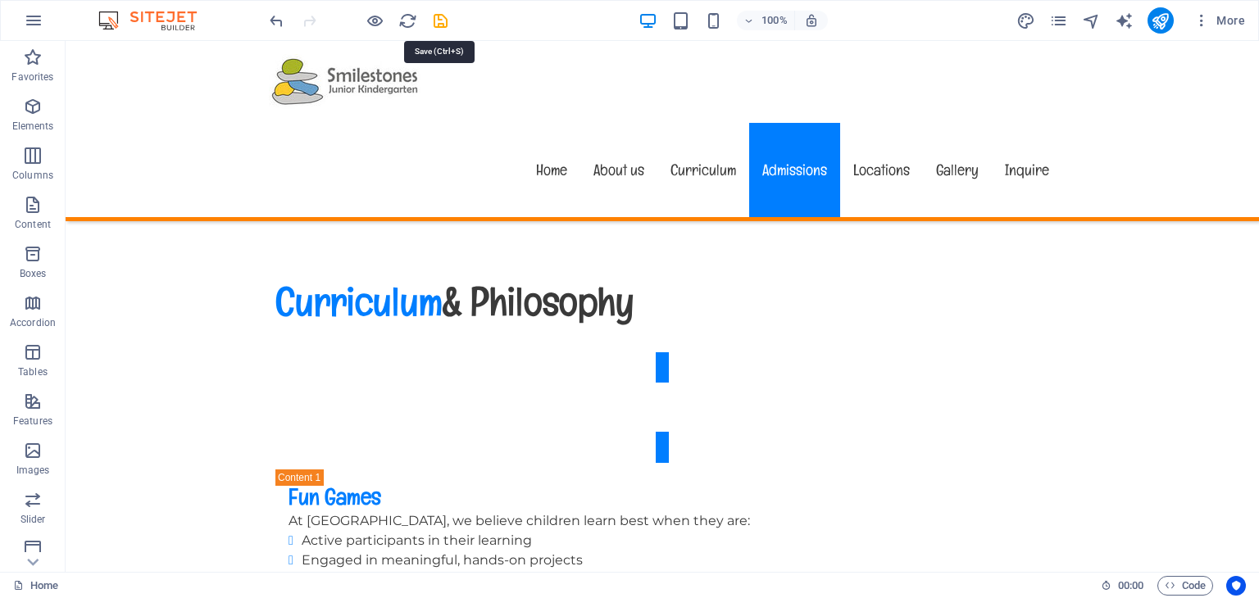
click at [443, 19] on icon "save" at bounding box center [440, 20] width 19 height 19
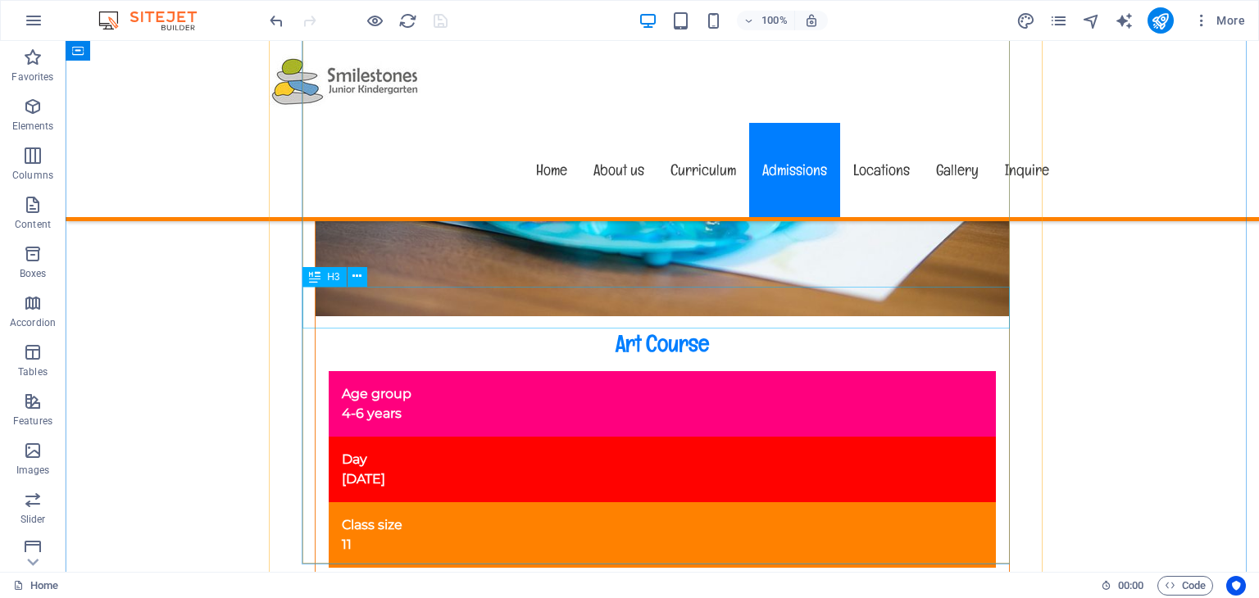
scroll to position [5655, 0]
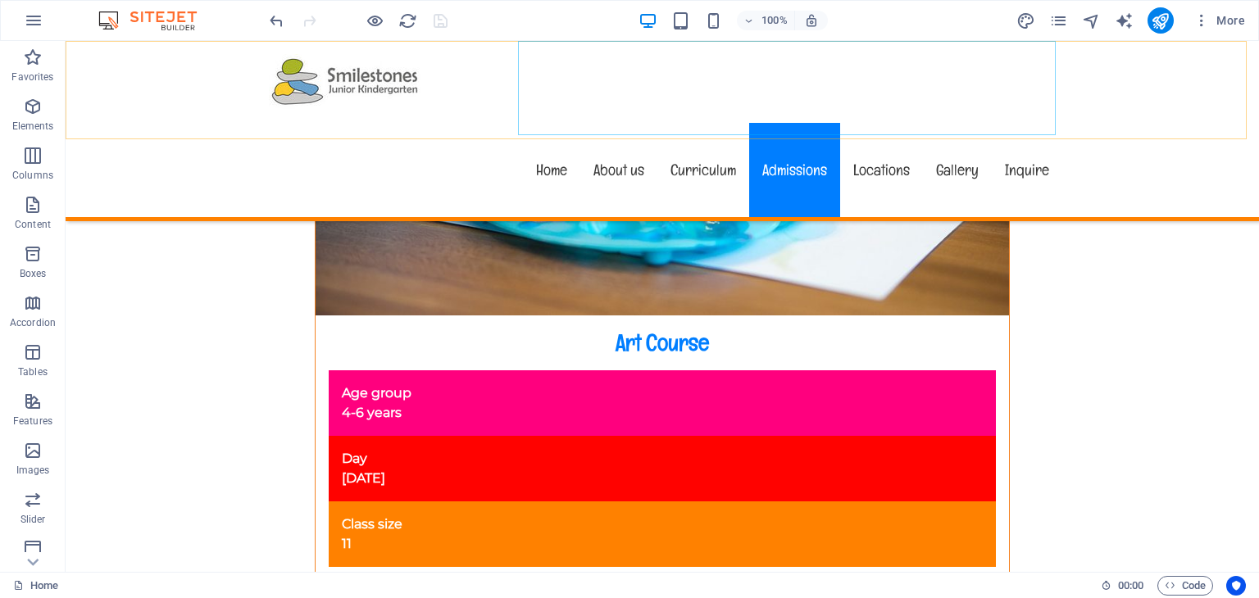
click at [868, 123] on nav "Home About us Curriculum Admissions Locations Gallery Inquire" at bounding box center [662, 170] width 800 height 94
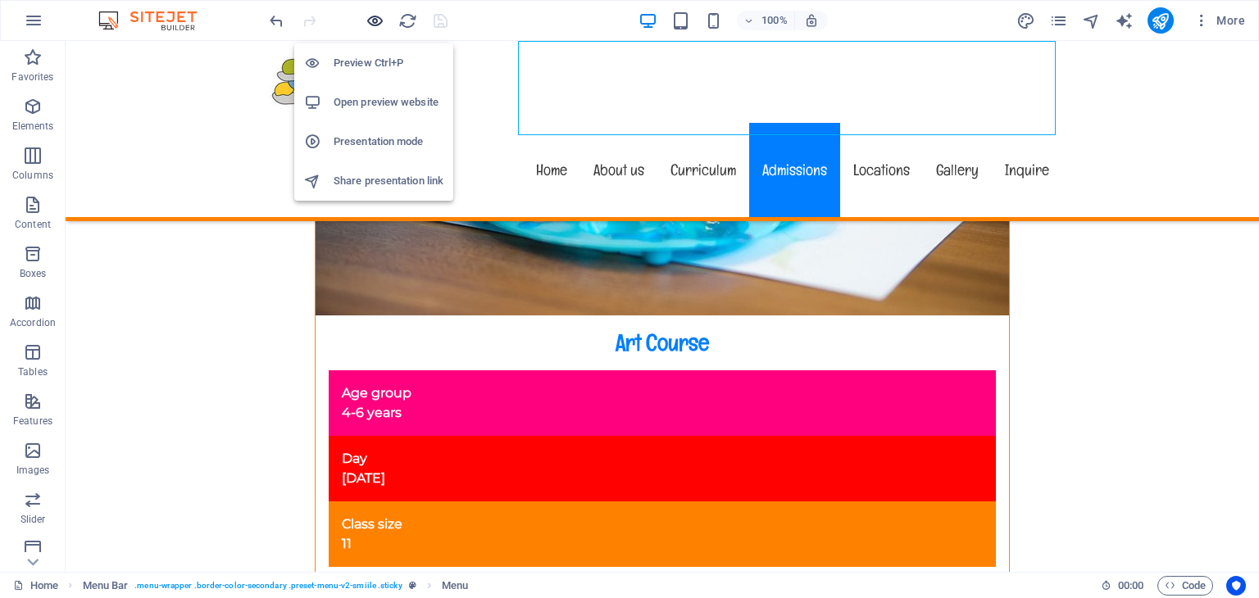
click at [370, 16] on icon "button" at bounding box center [375, 20] width 19 height 19
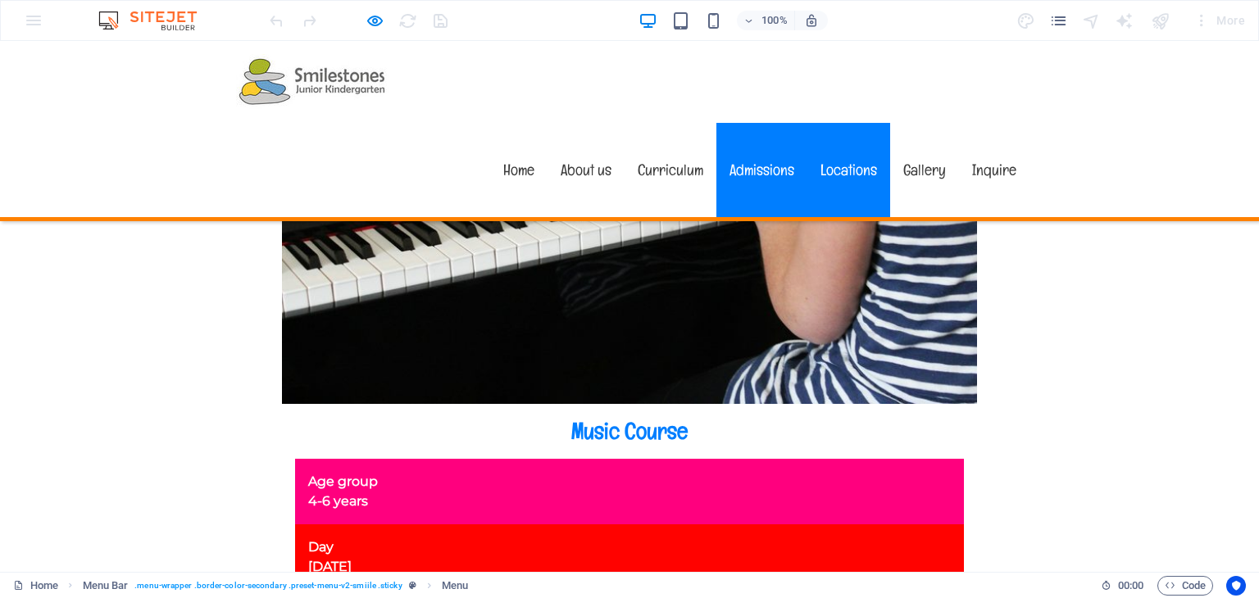
click at [844, 123] on link "Locations" at bounding box center [848, 170] width 83 height 94
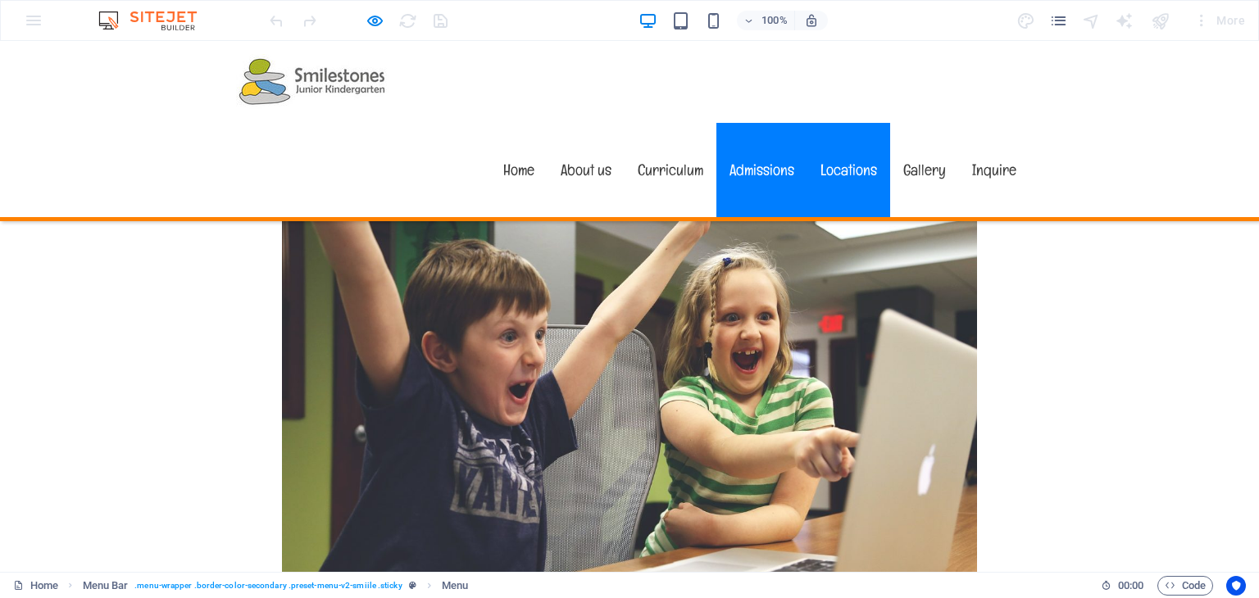
scroll to position [6769, 0]
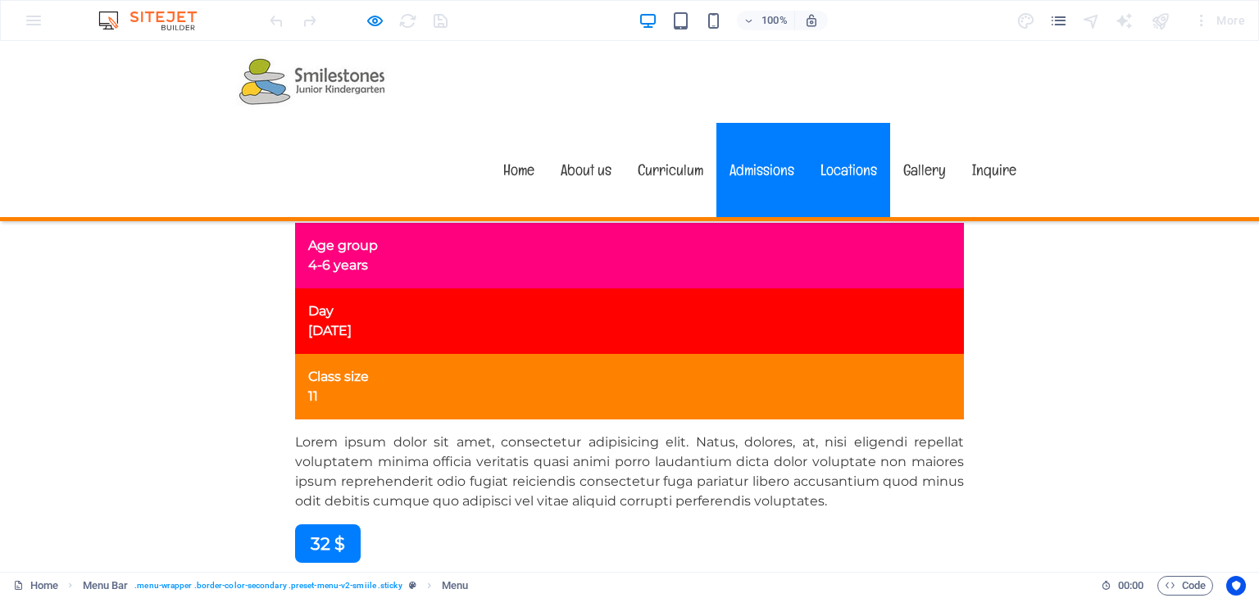
click at [742, 123] on link "Admissions" at bounding box center [761, 170] width 91 height 94
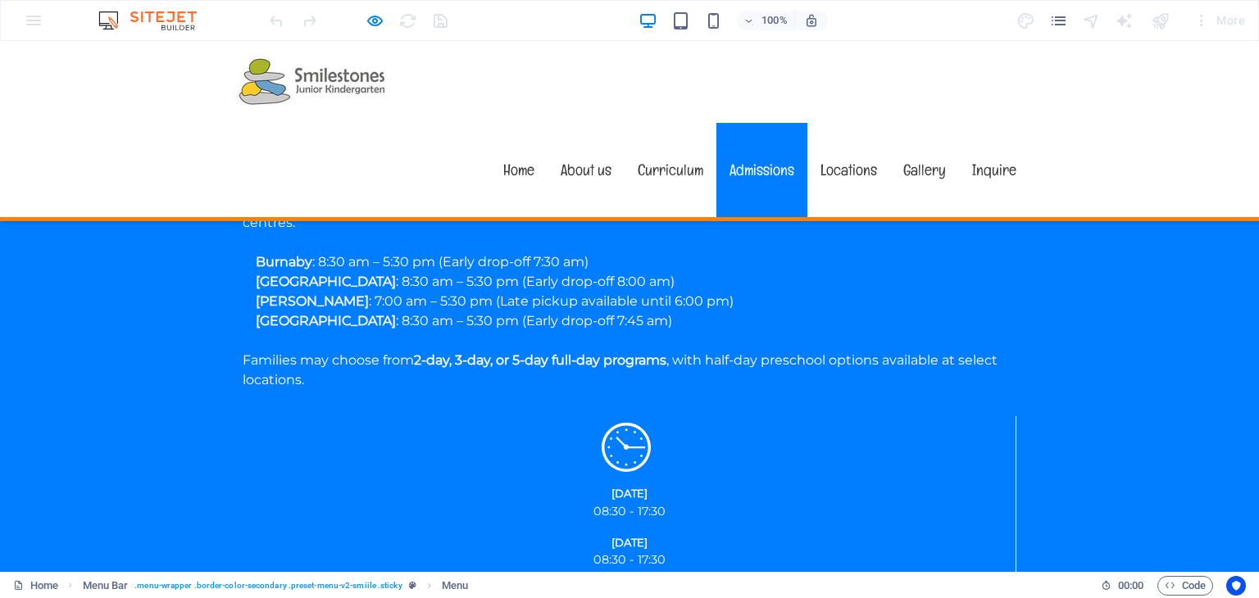
scroll to position [1990, 0]
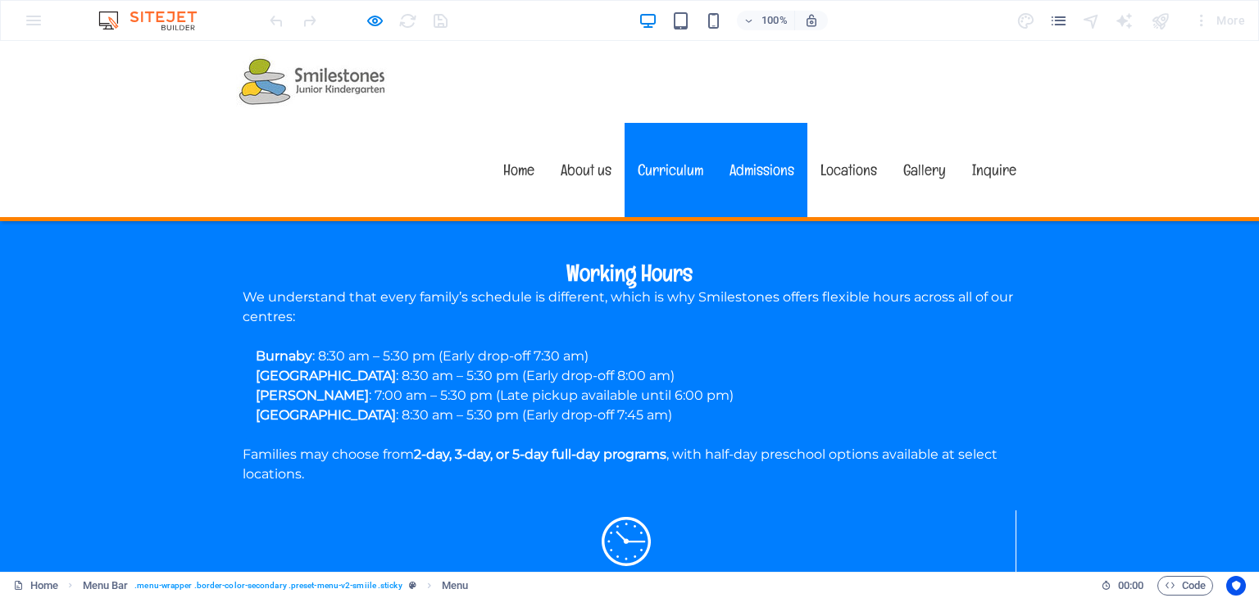
click at [679, 123] on link "Curriculum" at bounding box center [671, 170] width 92 height 94
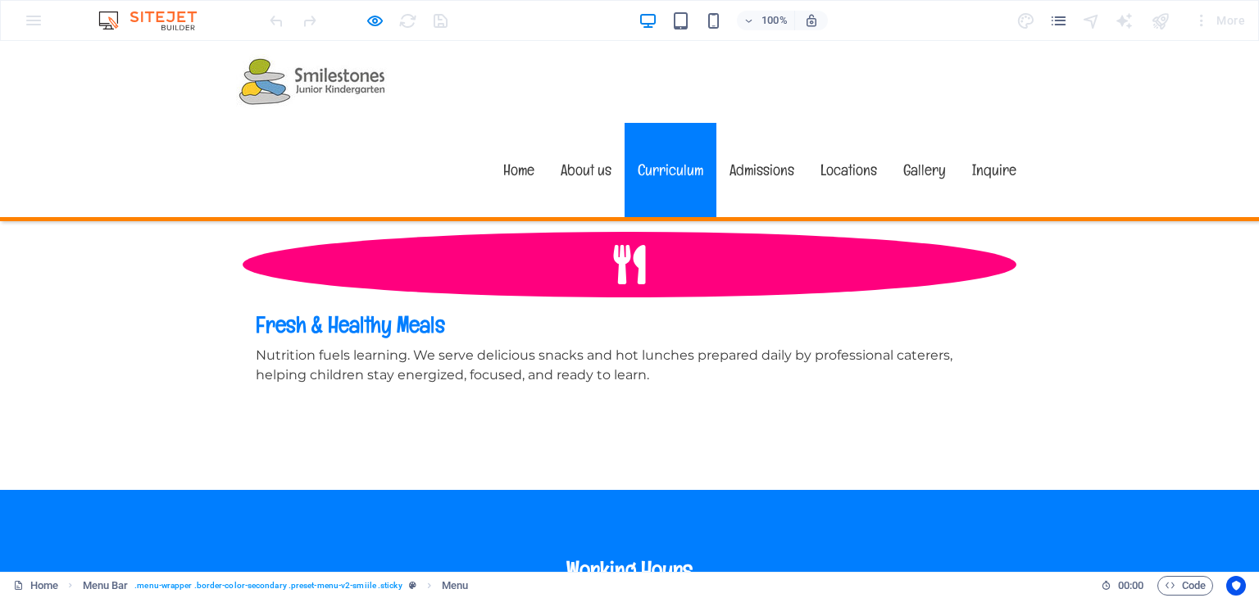
scroll to position [1685, 0]
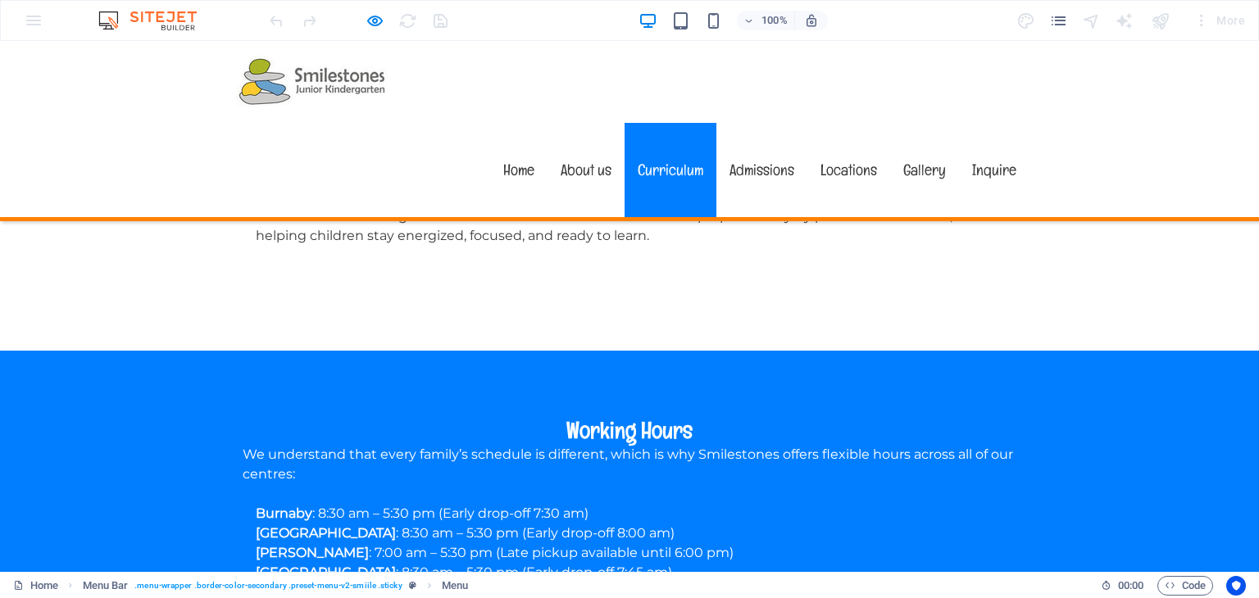
scroll to position [1767, 0]
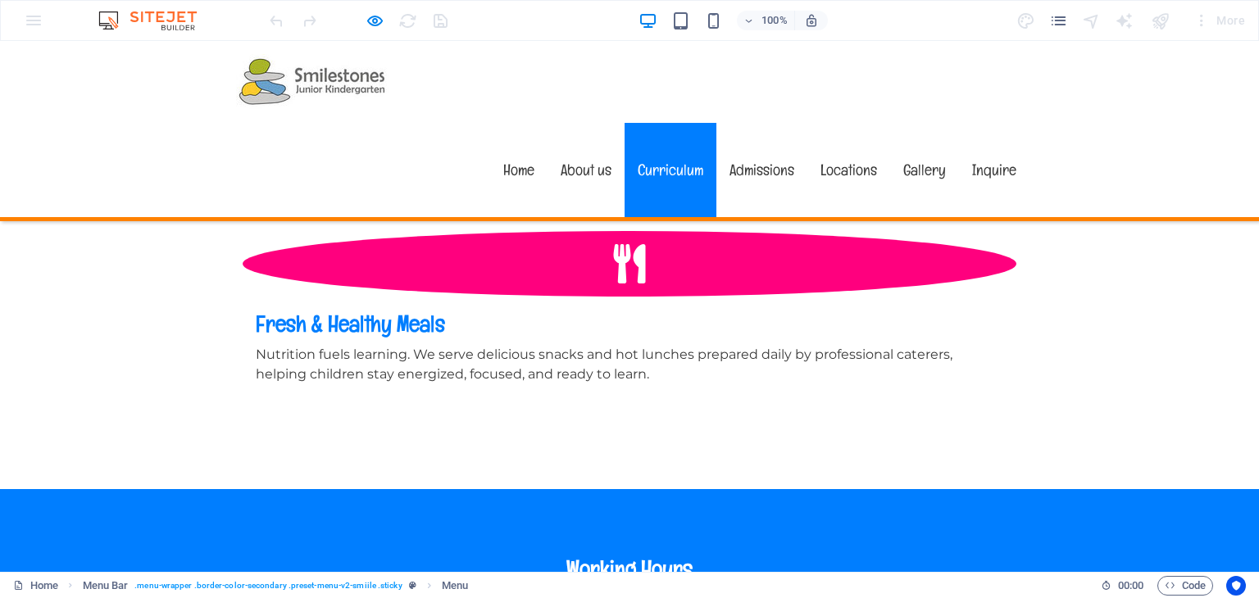
scroll to position [1603, 0]
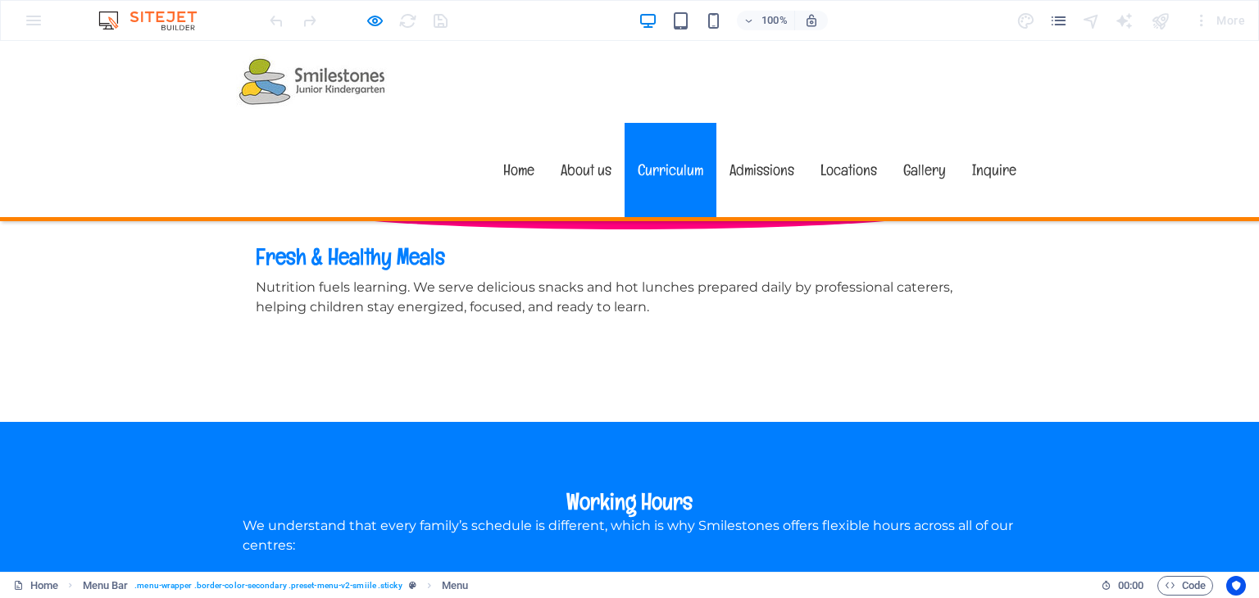
scroll to position [1685, 0]
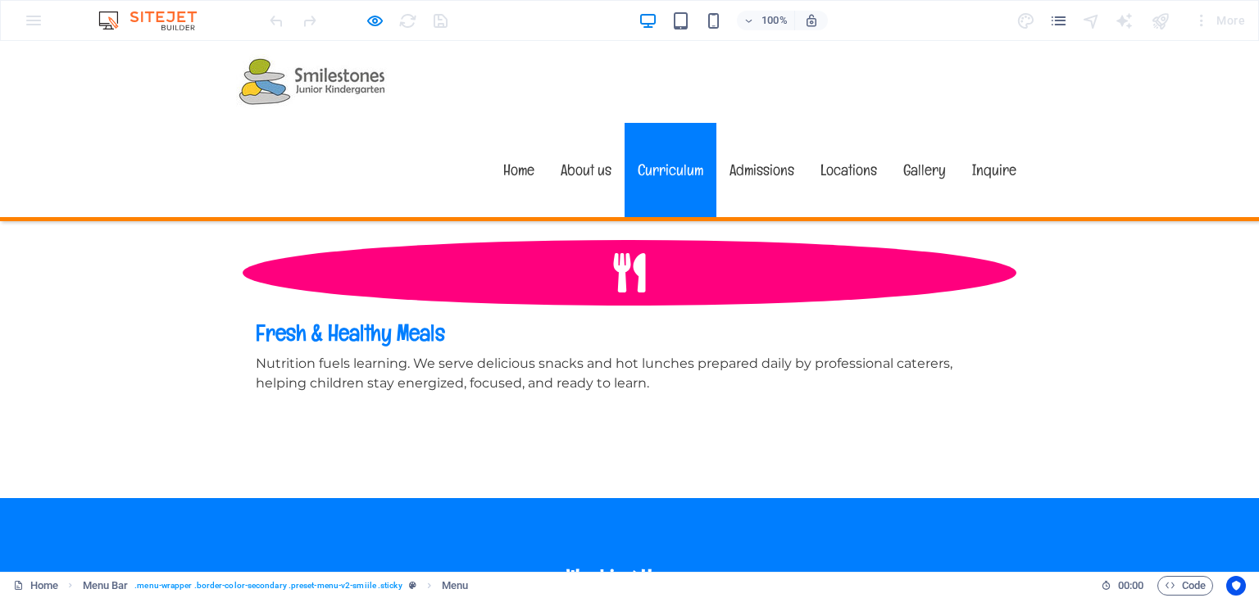
click at [748, 123] on link "Admissions" at bounding box center [761, 170] width 91 height 94
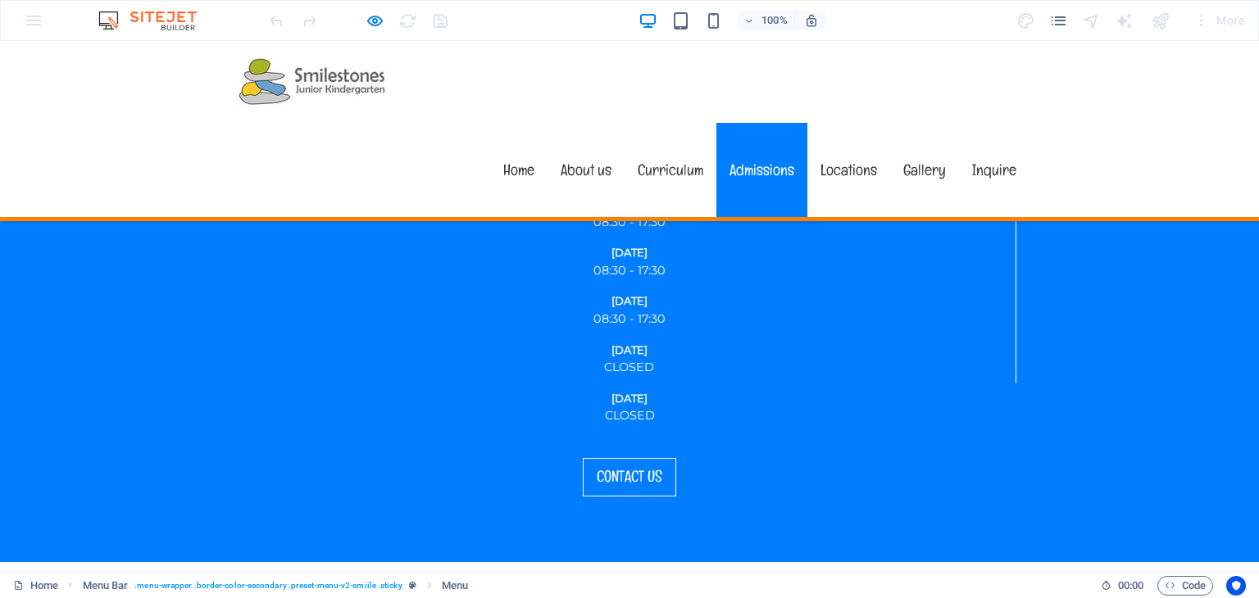
scroll to position [2485, 0]
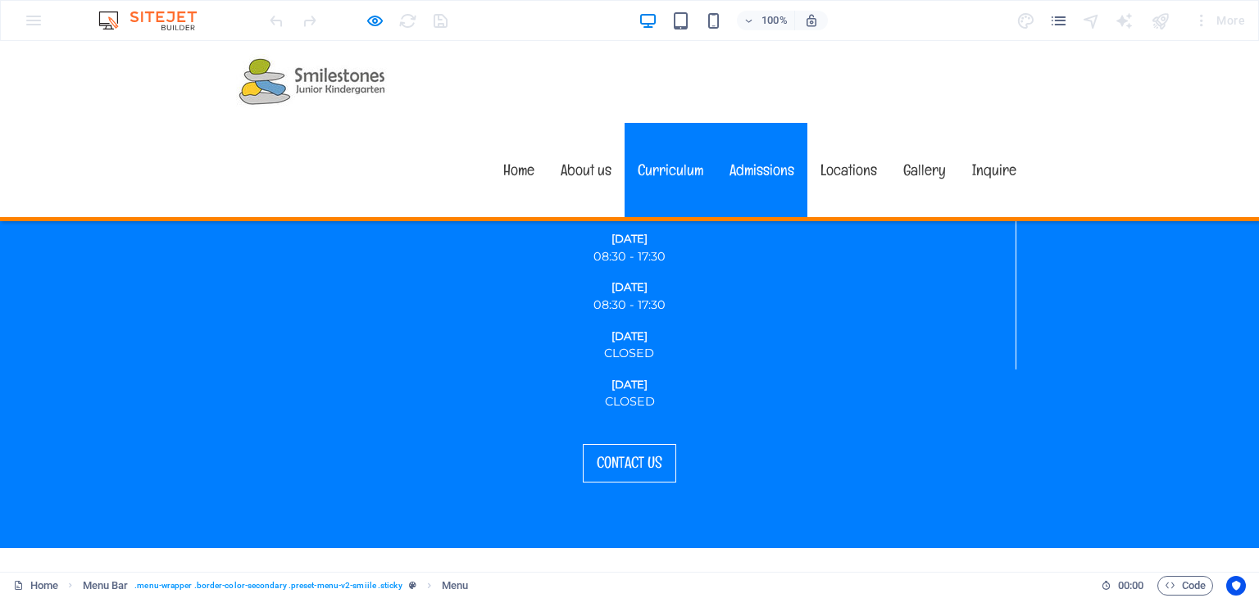
click at [639, 123] on link "Curriculum" at bounding box center [671, 170] width 92 height 94
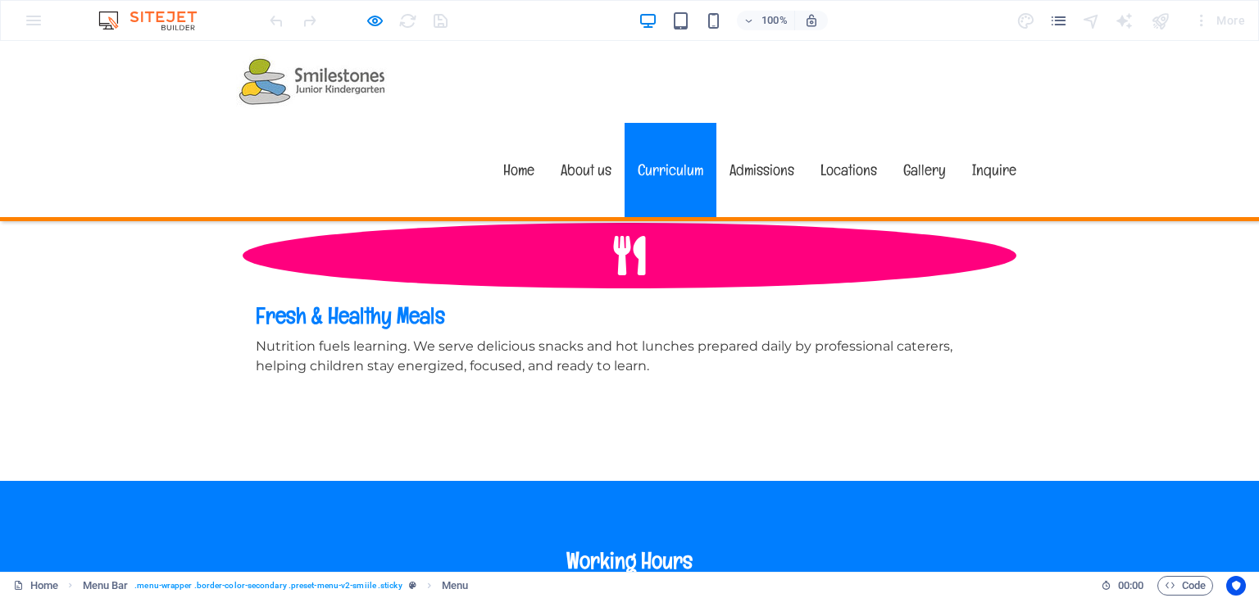
scroll to position [1685, 0]
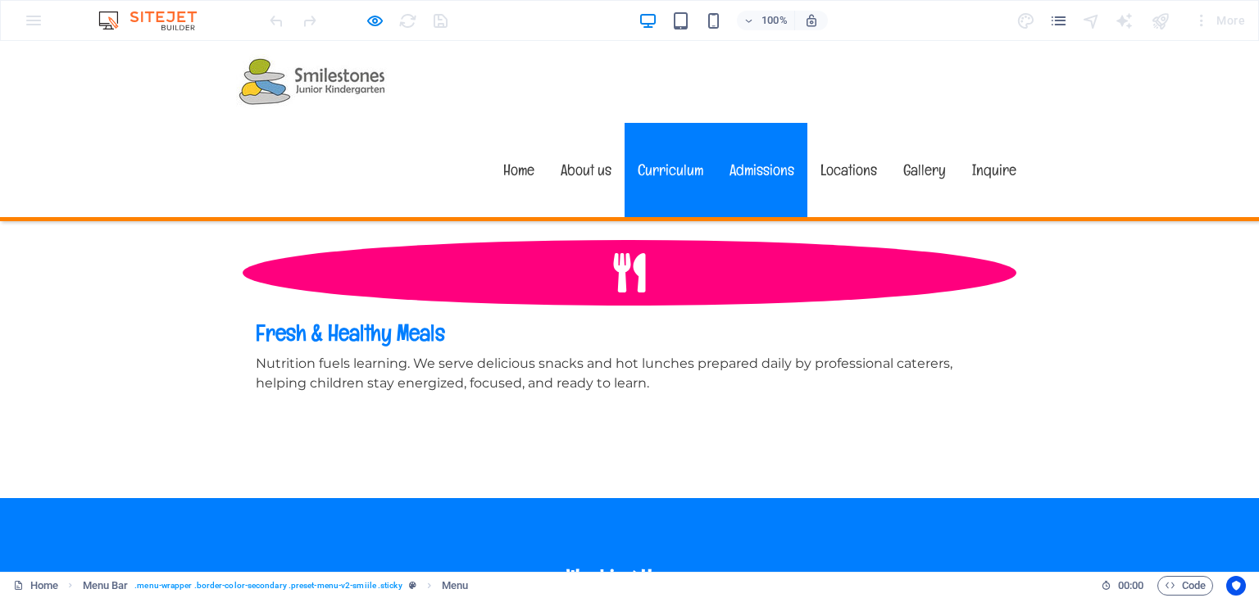
click at [779, 123] on link "Admissions" at bounding box center [761, 170] width 91 height 94
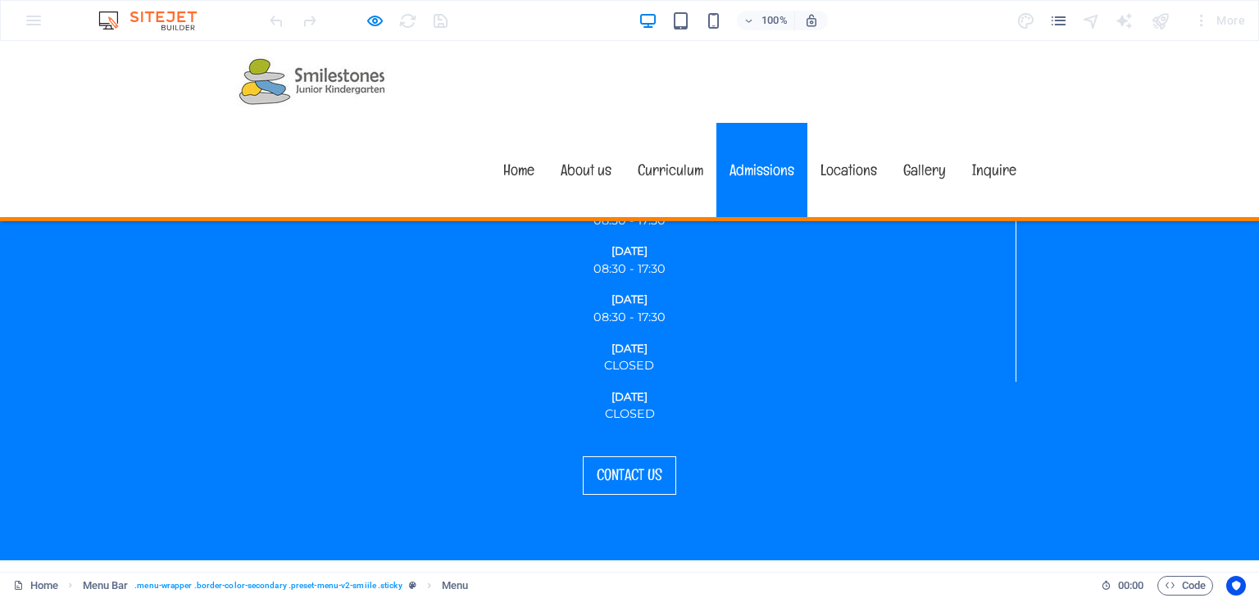
scroll to position [2485, 0]
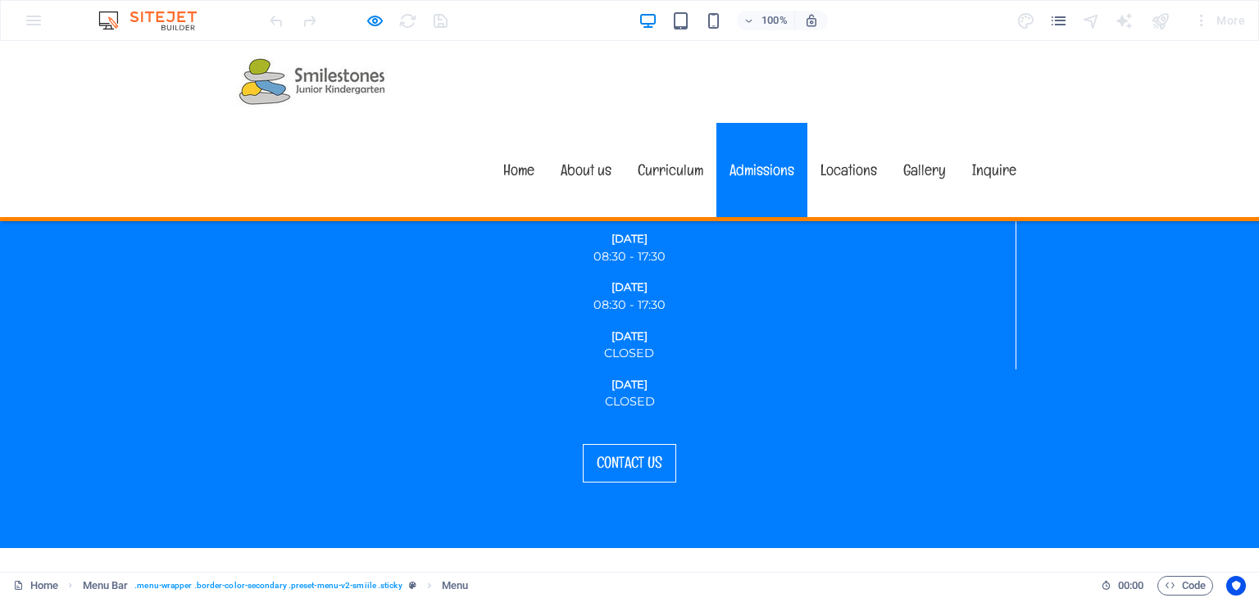
drag, startPoint x: 147, startPoint y: 34, endPoint x: 148, endPoint y: 14, distance: 20.5
click at [147, 37] on div "100% More" at bounding box center [629, 20] width 1257 height 39
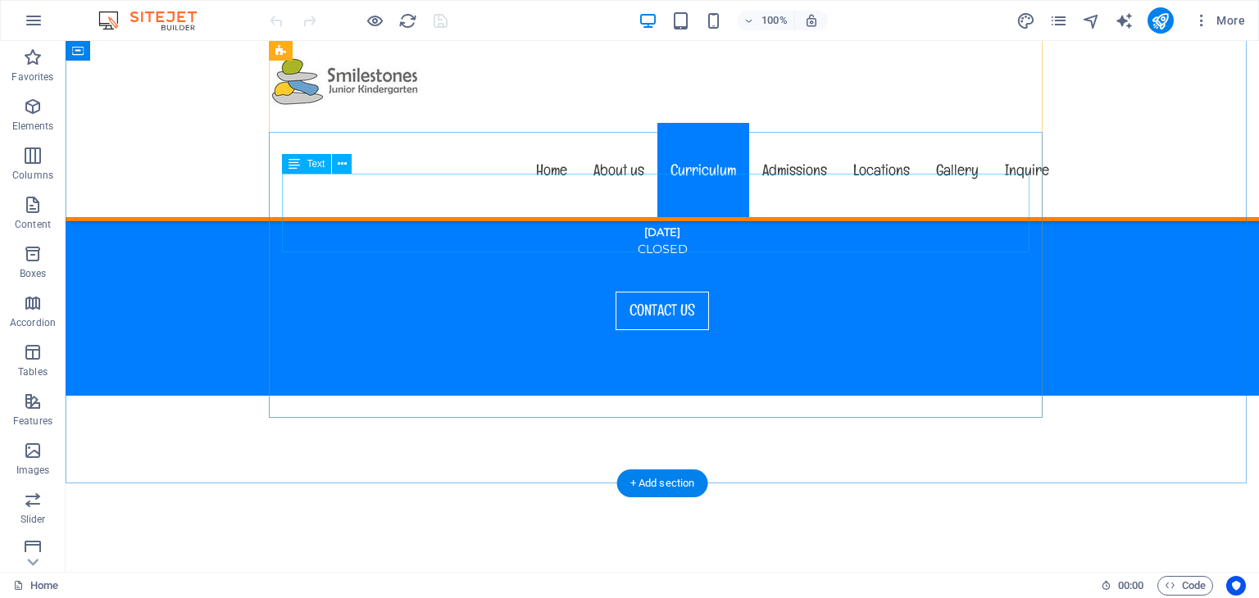
scroll to position [2787, 0]
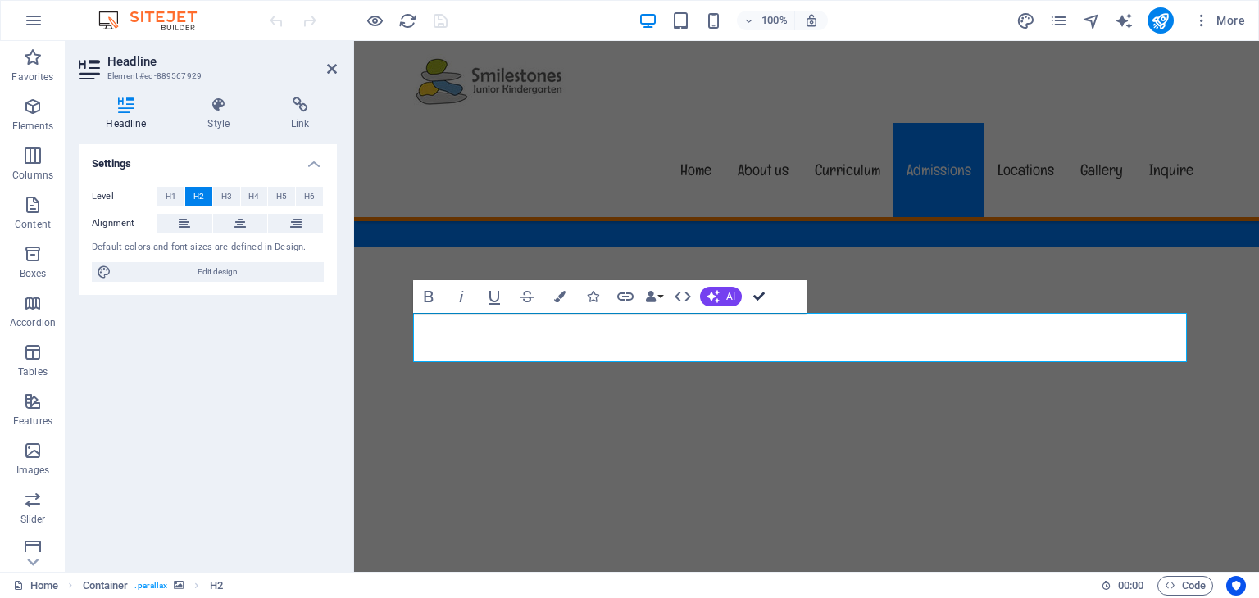
drag, startPoint x: 757, startPoint y: 299, endPoint x: 855, endPoint y: 248, distance: 110.4
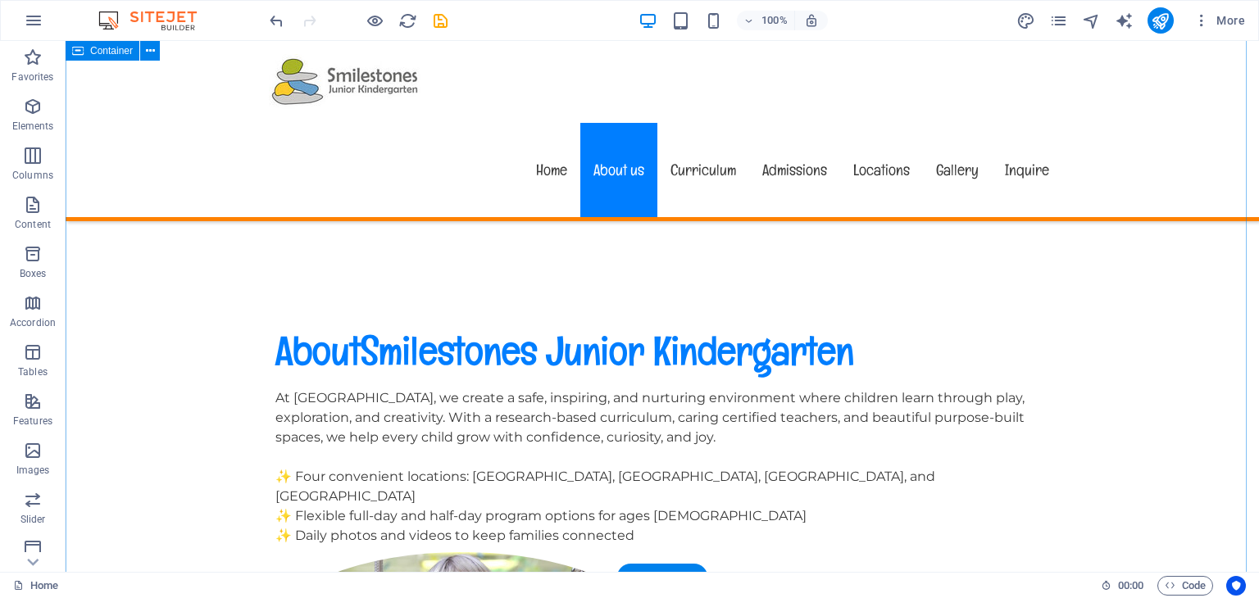
scroll to position [738, 0]
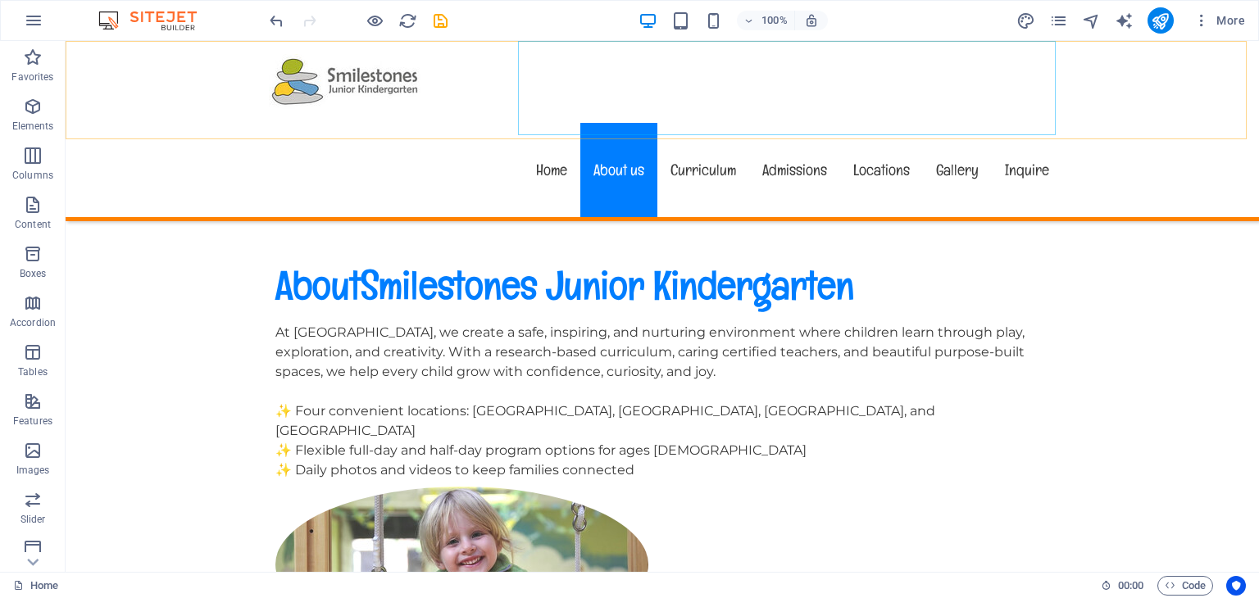
click at [545, 123] on nav "Home About us Curriculum Admissions Locations Gallery Inquire" at bounding box center [662, 170] width 800 height 94
